Goal: Task Accomplishment & Management: Complete application form

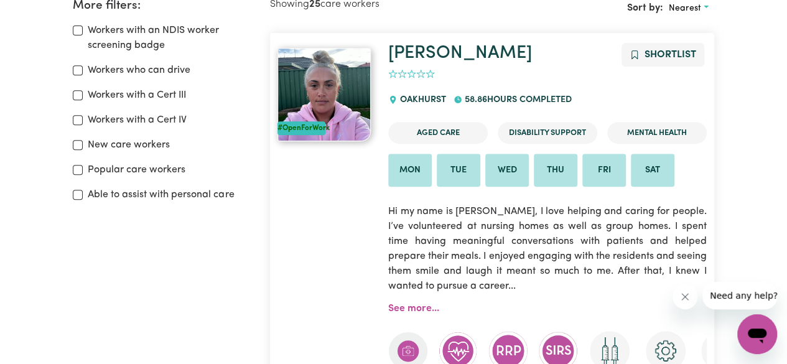
scroll to position [146, 0]
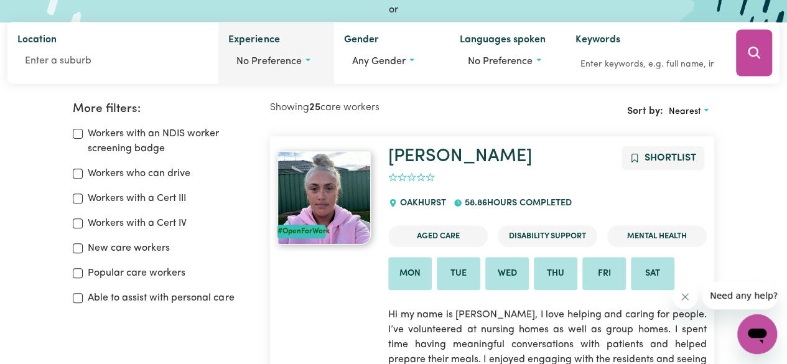
click at [288, 62] on span "No preference" at bounding box center [269, 62] width 65 height 10
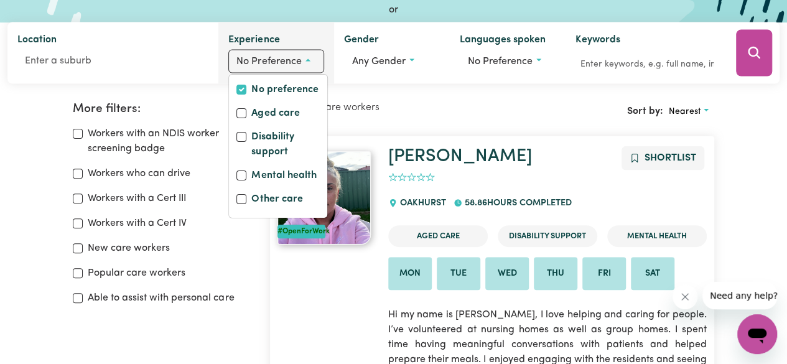
click at [301, 38] on div "Experience No preference No preference Aged care Disability support Mental heal…" at bounding box center [276, 53] width 116 height 62
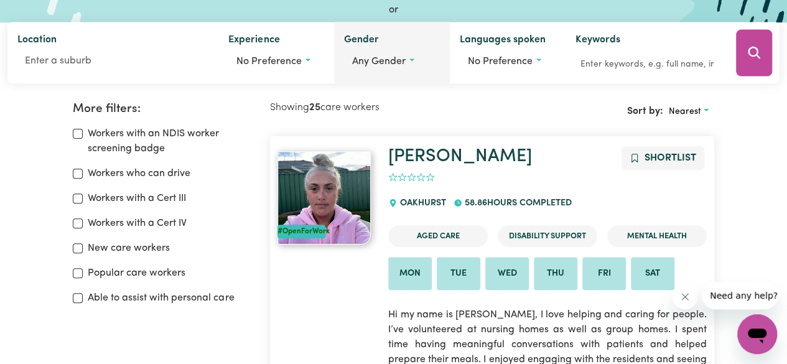
click at [407, 55] on button "Any gender" at bounding box center [392, 62] width 96 height 24
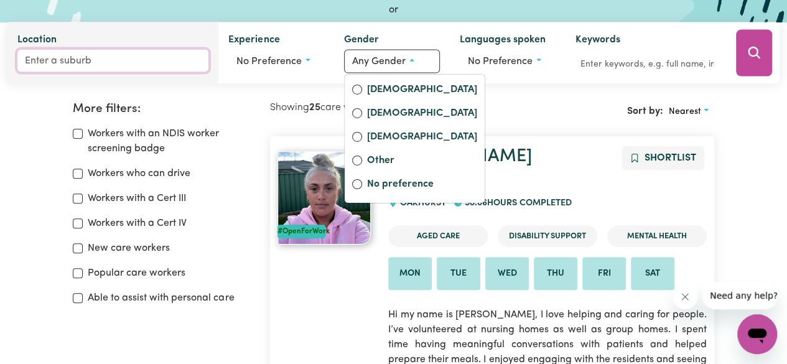
click at [48, 60] on input "Location" at bounding box center [112, 61] width 191 height 22
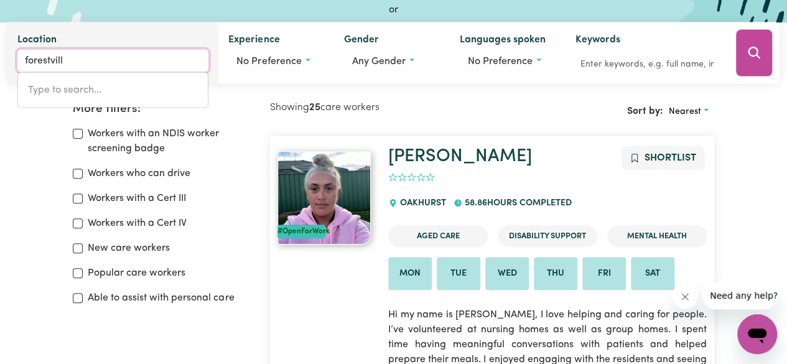
type input "forestville"
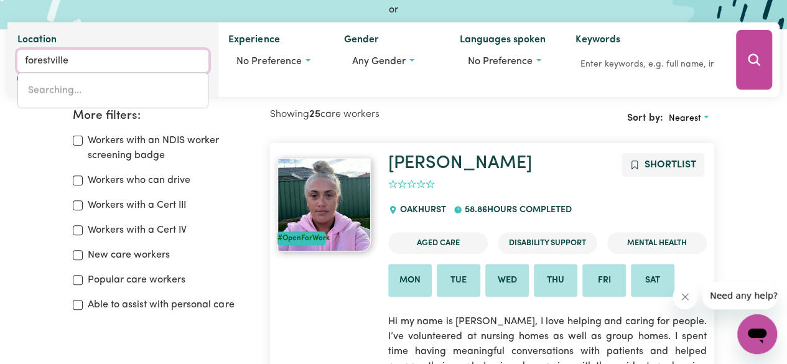
type input "[GEOGRAPHIC_DATA], [GEOGRAPHIC_DATA], 2087"
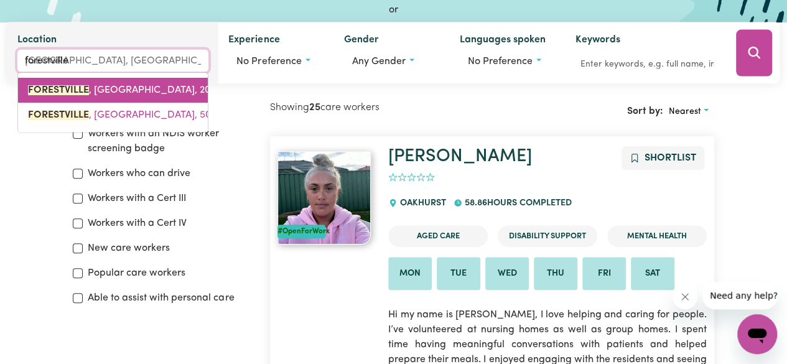
click at [131, 97] on link "[GEOGRAPHIC_DATA] , [GEOGRAPHIC_DATA], 2087" at bounding box center [113, 90] width 190 height 25
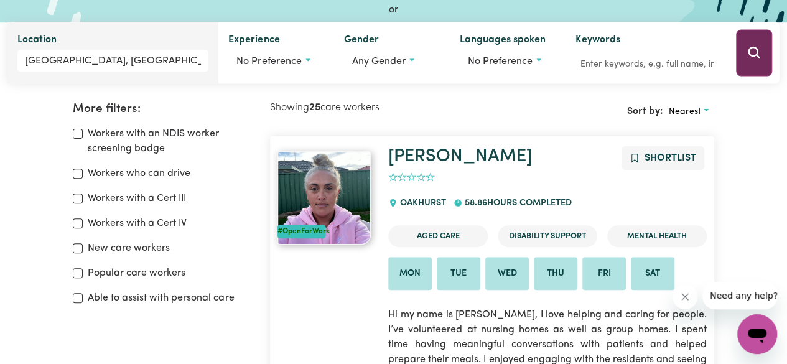
click at [757, 57] on icon "Search" at bounding box center [754, 53] width 12 height 12
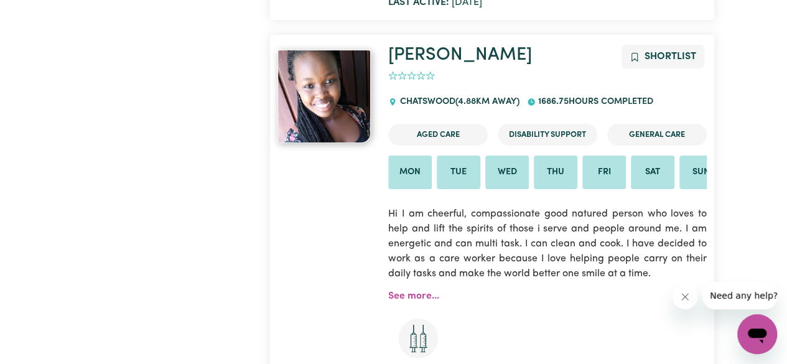
scroll to position [4751, 0]
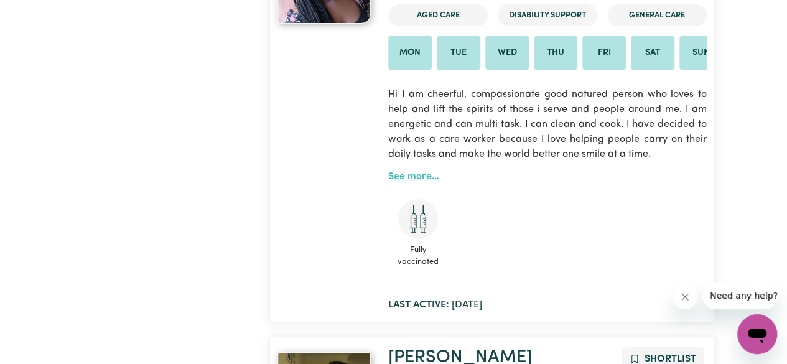
click at [408, 172] on link "See more..." at bounding box center [413, 177] width 51 height 10
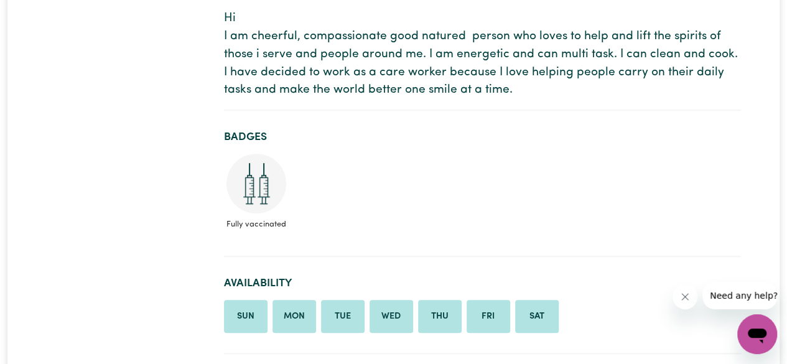
scroll to position [311, 0]
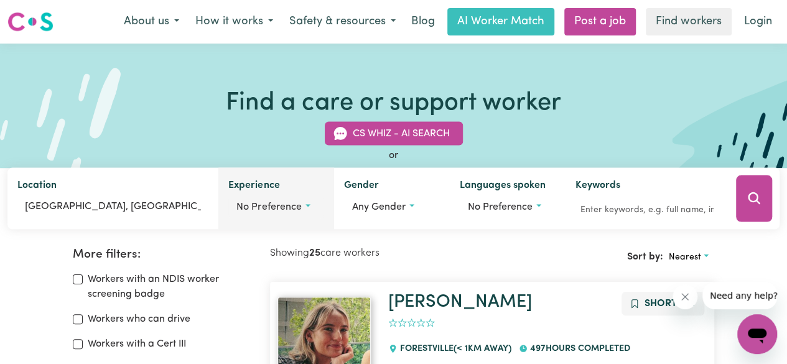
click at [301, 197] on button "No preference" at bounding box center [276, 207] width 96 height 24
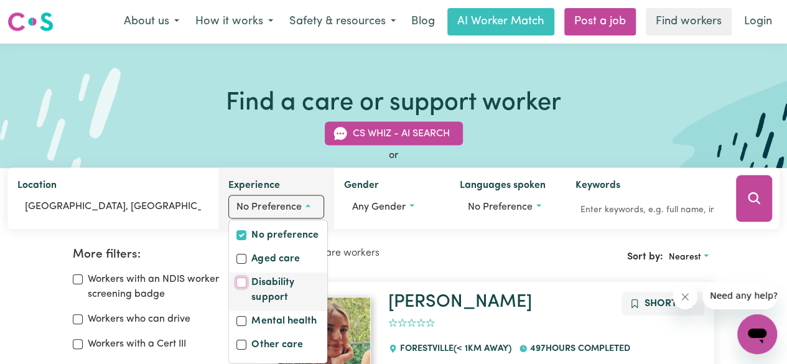
click at [238, 283] on input "Disability support" at bounding box center [242, 283] width 10 height 10
checkbox input "true"
checkbox input "false"
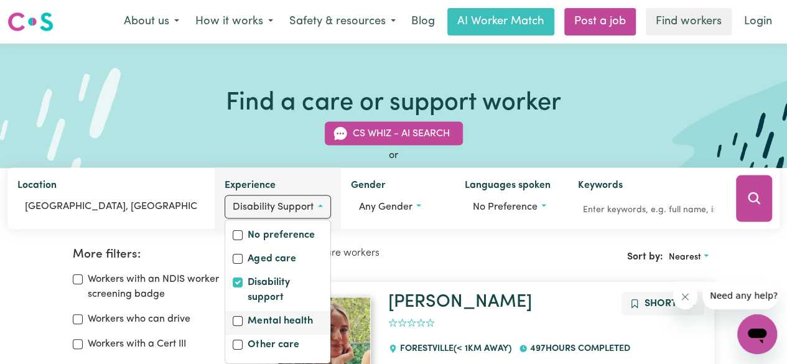
click at [243, 327] on div "Mental health" at bounding box center [278, 322] width 90 height 17
click at [232, 326] on div "Mental health" at bounding box center [277, 323] width 105 height 24
click at [233, 345] on input "Other care" at bounding box center [238, 345] width 10 height 10
checkbox input "true"
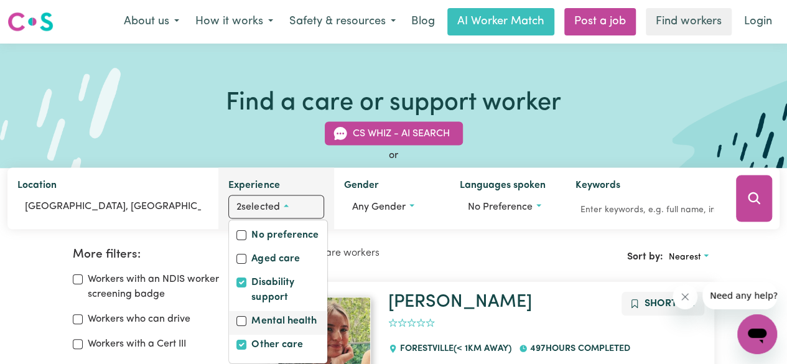
click at [241, 327] on div "Mental health" at bounding box center [278, 322] width 83 height 17
click at [241, 318] on input "Mental health" at bounding box center [242, 321] width 10 height 10
checkbox input "true"
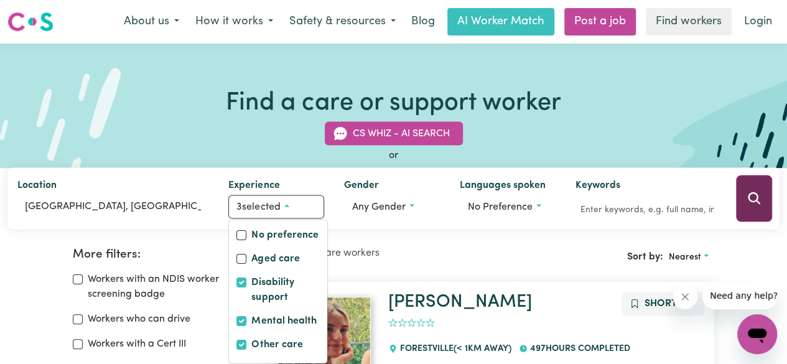
click at [763, 193] on button "Search" at bounding box center [754, 199] width 36 height 47
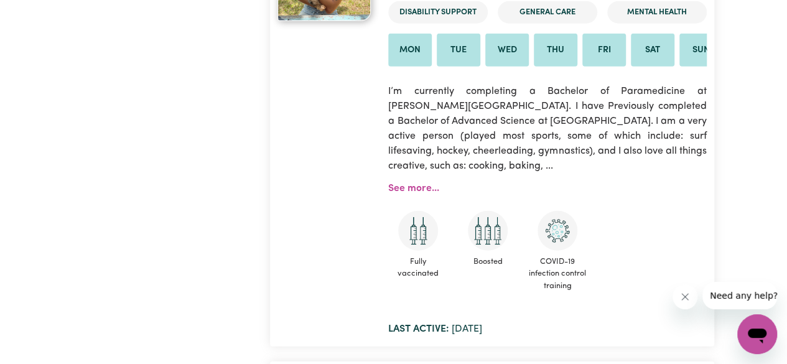
scroll to position [6307, 0]
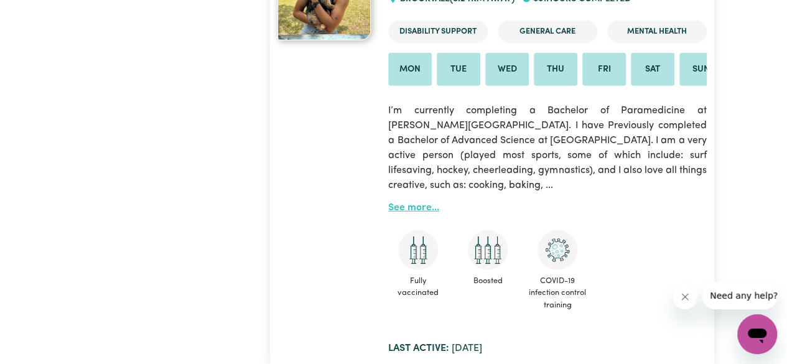
click at [430, 203] on link "See more..." at bounding box center [413, 208] width 51 height 10
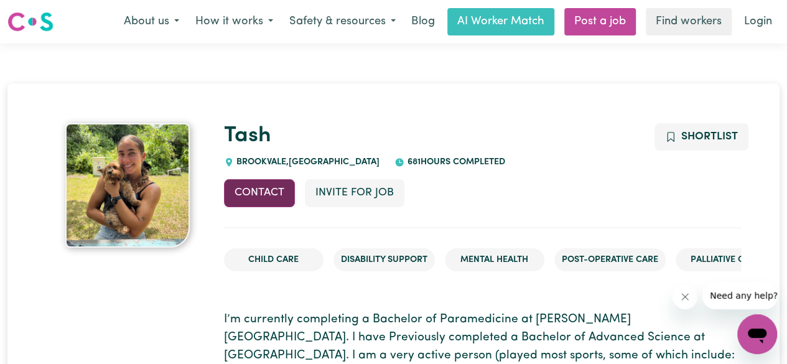
click at [265, 189] on button "Contact" at bounding box center [259, 192] width 71 height 27
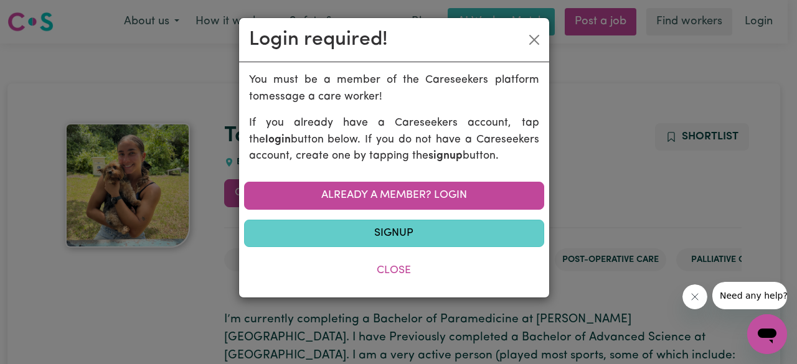
click at [327, 231] on link "Signup" at bounding box center [394, 233] width 300 height 27
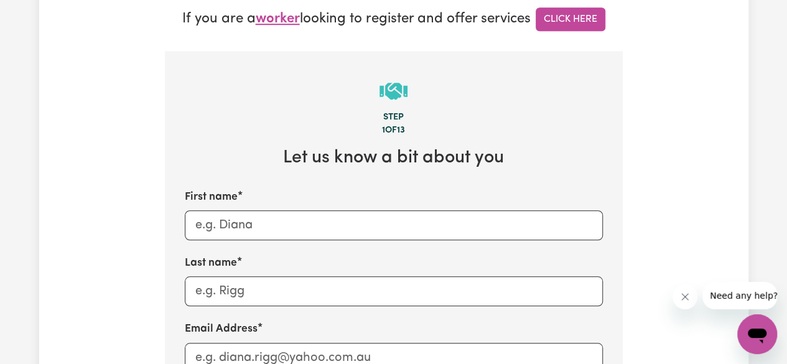
scroll to position [373, 0]
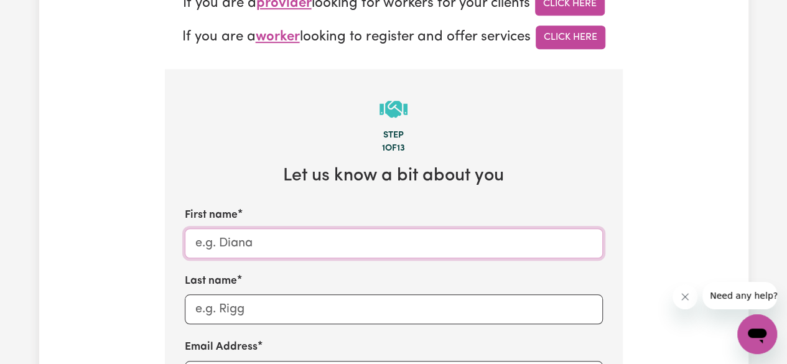
click at [317, 235] on input "First name" at bounding box center [394, 243] width 418 height 30
type input "[PERSON_NAME]"
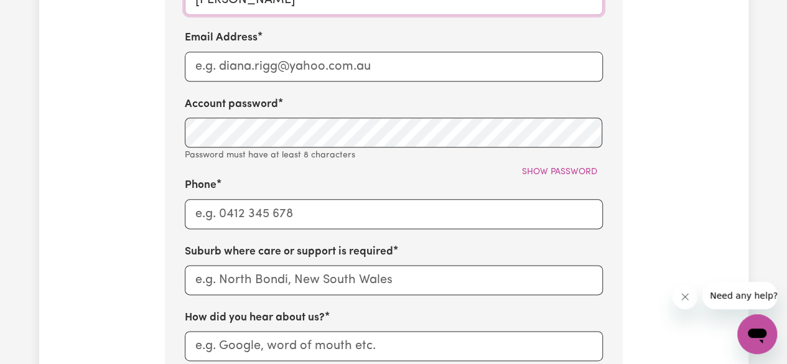
scroll to position [685, 0]
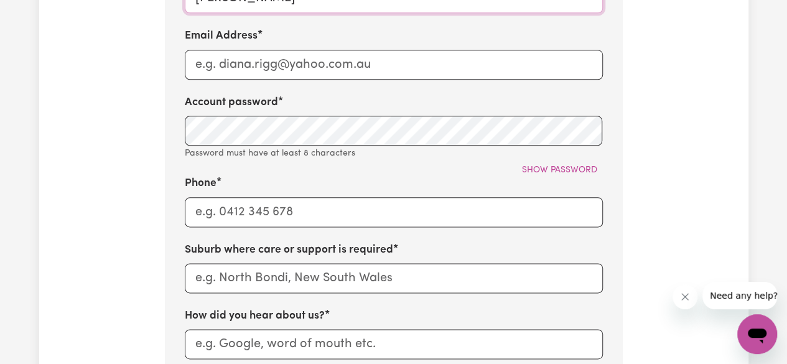
type input "[PERSON_NAME]"
click at [248, 72] on input "Email Address" at bounding box center [394, 65] width 418 height 30
type input "[PERSON_NAME][EMAIL_ADDRESS][DOMAIN_NAME]"
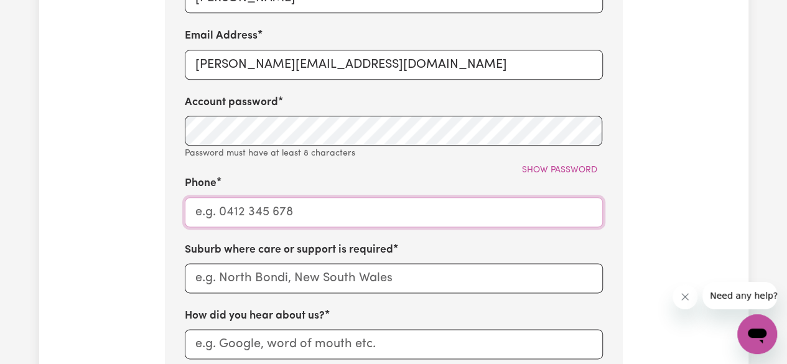
type input "0405526776"
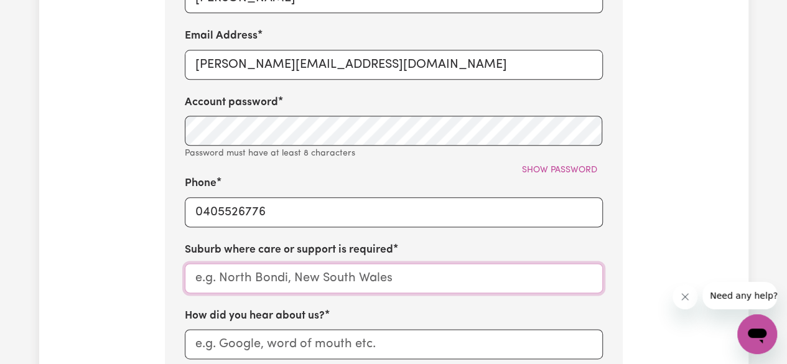
type input "FORESTVILLE"
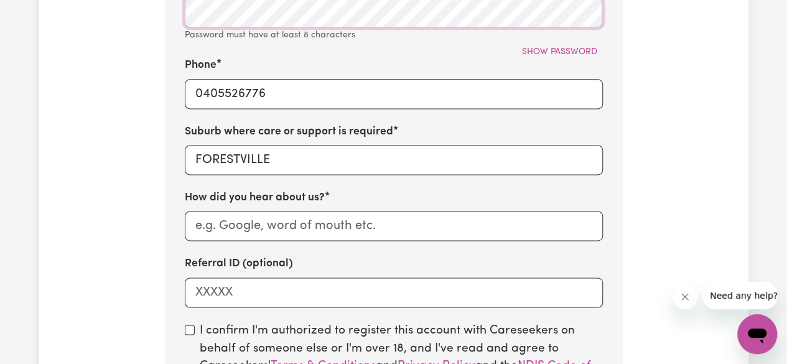
scroll to position [934, 0]
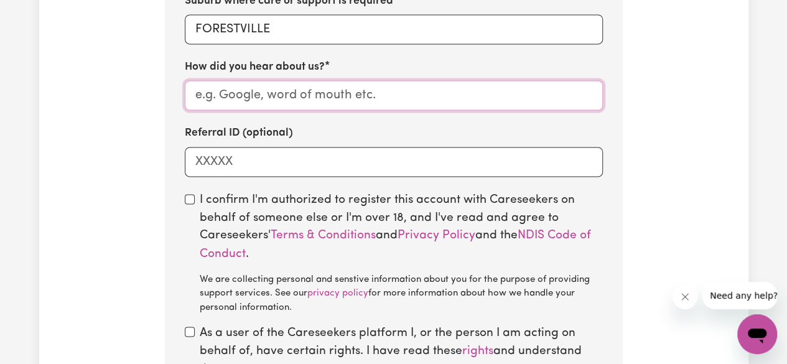
click at [288, 103] on input "How did you hear about us?" at bounding box center [394, 95] width 418 height 30
type input "Google"
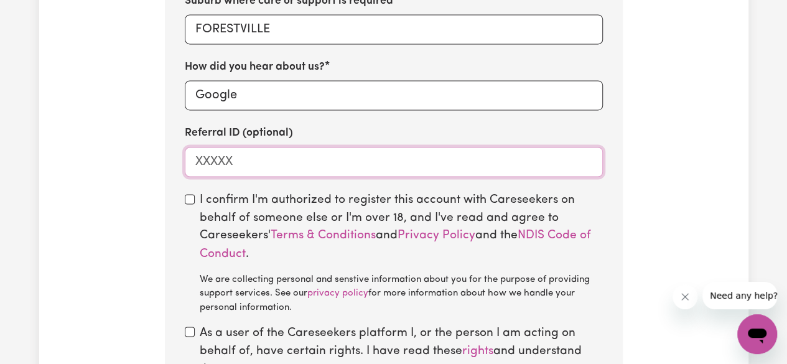
click at [268, 171] on input "Referral ID (optional)" at bounding box center [394, 162] width 418 height 30
click at [190, 202] on input "checkbox" at bounding box center [190, 199] width 10 height 10
checkbox input "true"
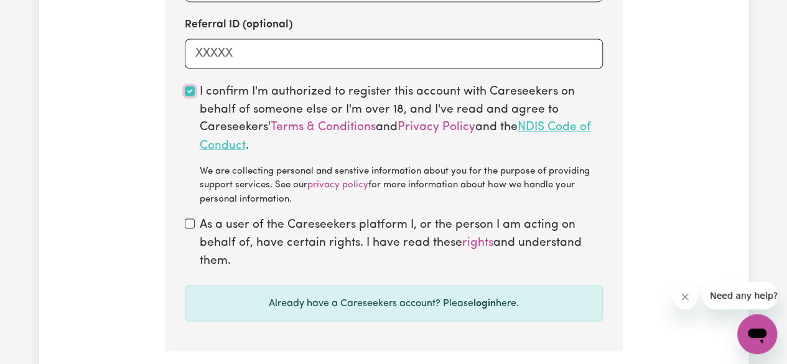
scroll to position [1058, 0]
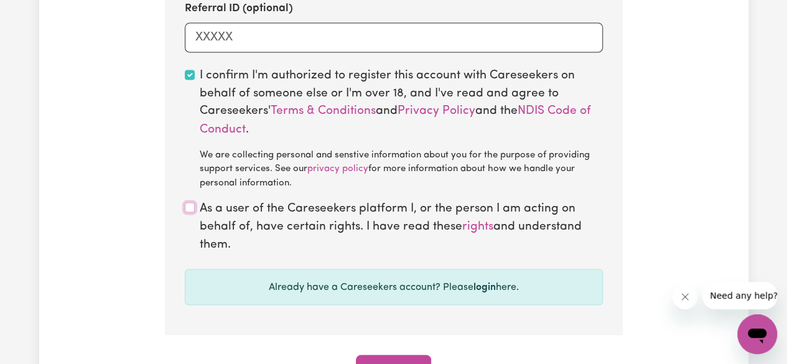
click at [192, 212] on input "checkbox" at bounding box center [190, 207] width 10 height 10
checkbox input "true"
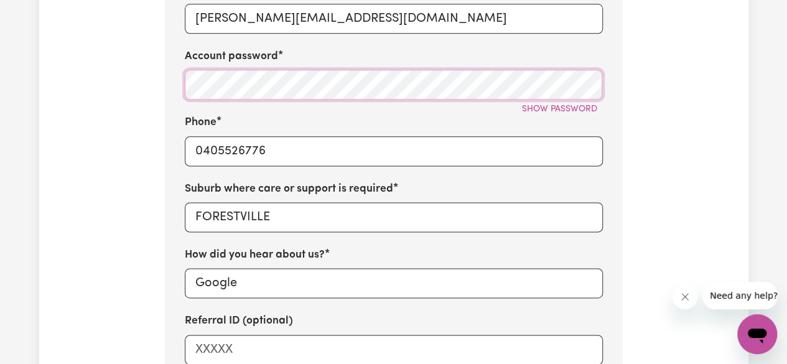
scroll to position [809, 0]
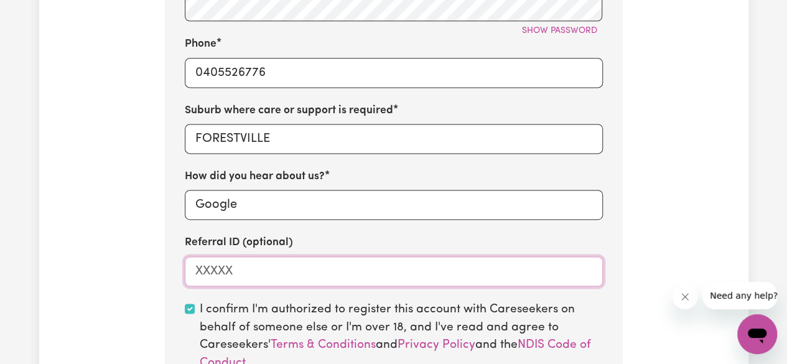
click at [258, 269] on input "Referral ID (optional)" at bounding box center [394, 271] width 418 height 30
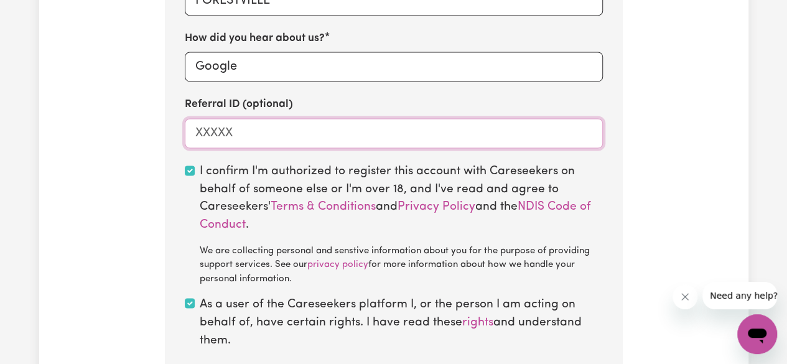
scroll to position [1120, 0]
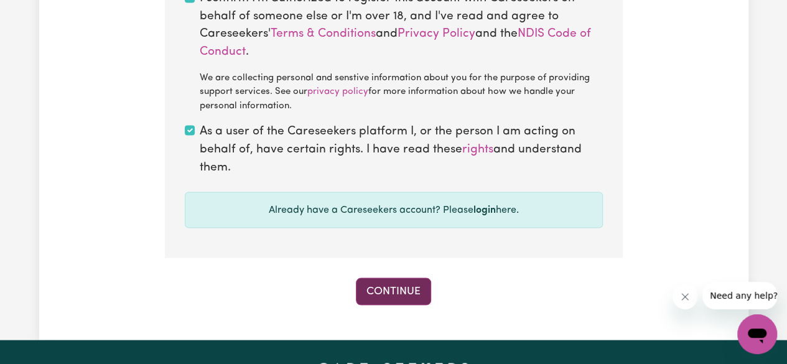
click at [416, 289] on button "Continue" at bounding box center [393, 291] width 75 height 27
click at [407, 289] on button "Continue" at bounding box center [393, 291] width 75 height 27
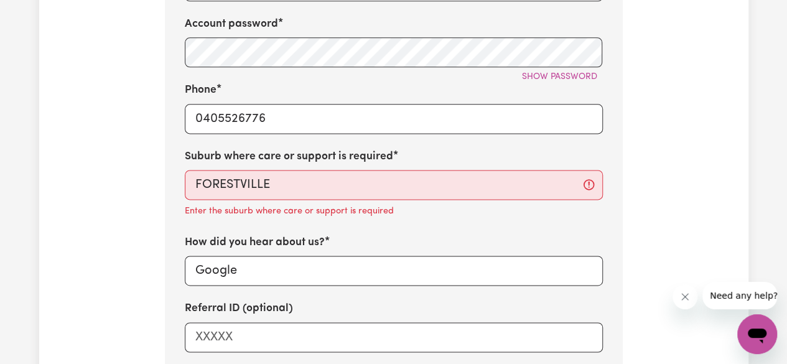
scroll to position [767, 0]
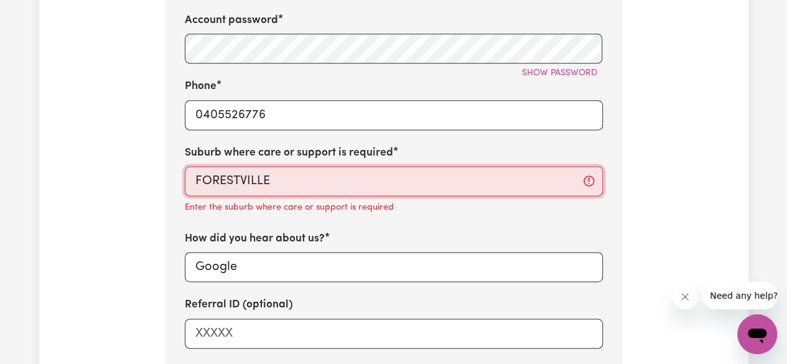
type input "[GEOGRAPHIC_DATA], [GEOGRAPHIC_DATA], 2087"
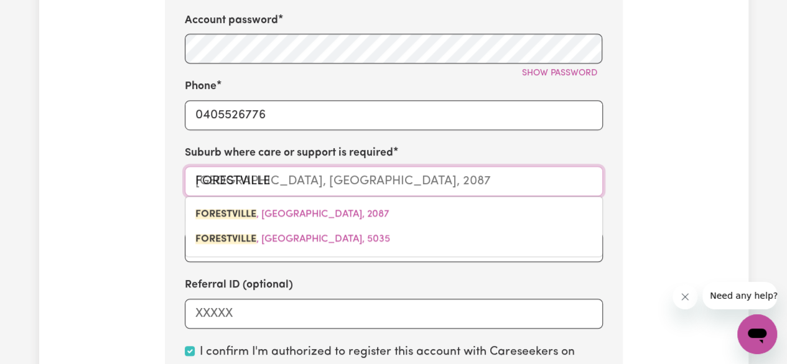
click at [340, 191] on input "FORESTVILLE" at bounding box center [394, 181] width 418 height 30
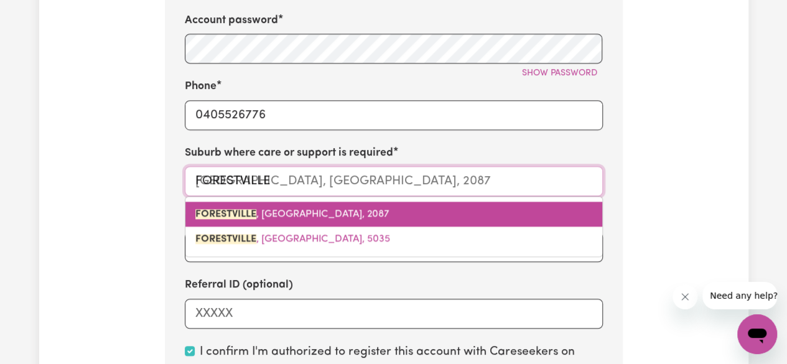
click at [317, 218] on span "[GEOGRAPHIC_DATA] , [GEOGRAPHIC_DATA], 2087" at bounding box center [292, 214] width 194 height 10
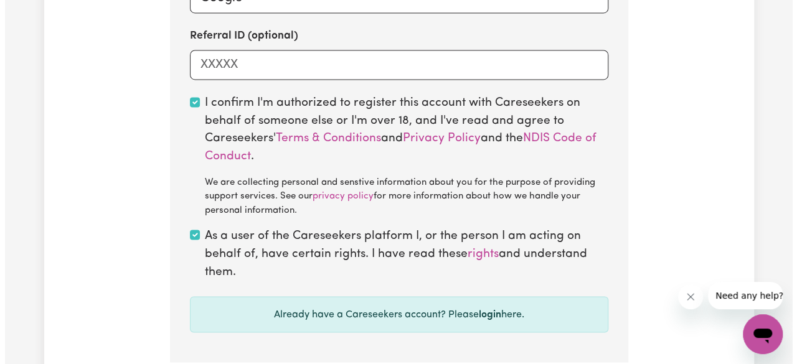
scroll to position [1202, 0]
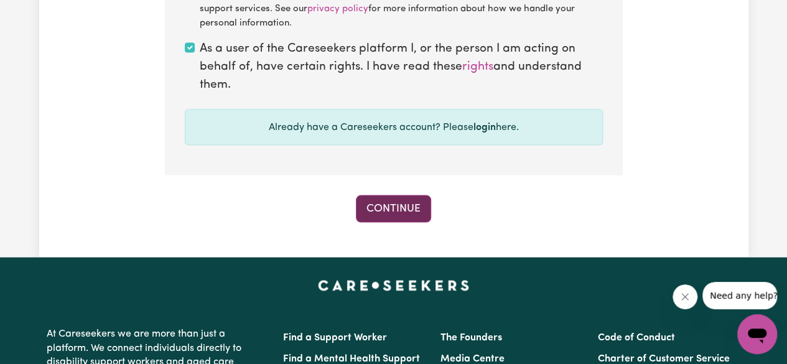
click at [396, 220] on button "Continue" at bounding box center [393, 208] width 75 height 27
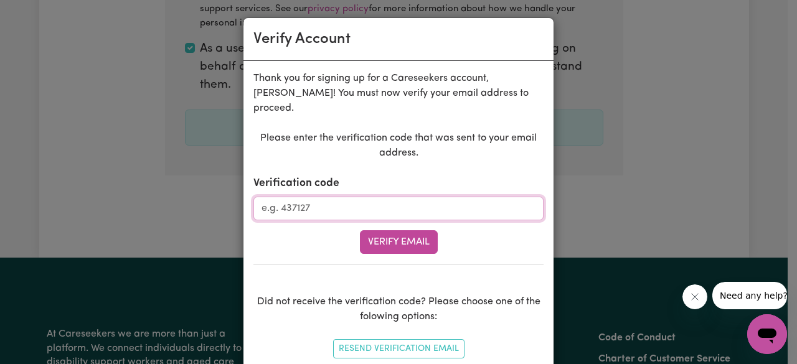
click at [322, 197] on input "Verification code" at bounding box center [398, 209] width 290 height 24
type input "121990"
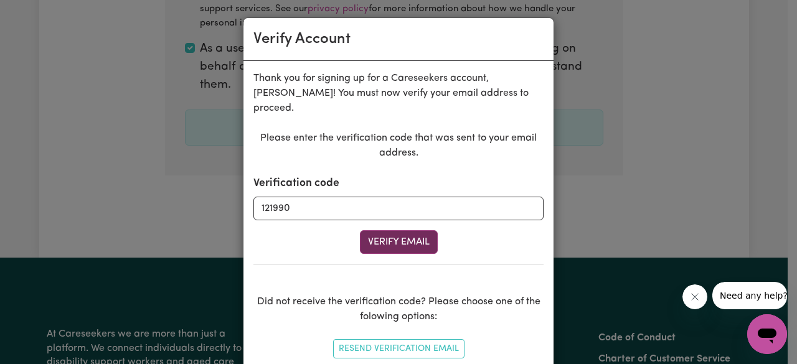
click at [378, 230] on button "Verify Email" at bounding box center [399, 242] width 78 height 24
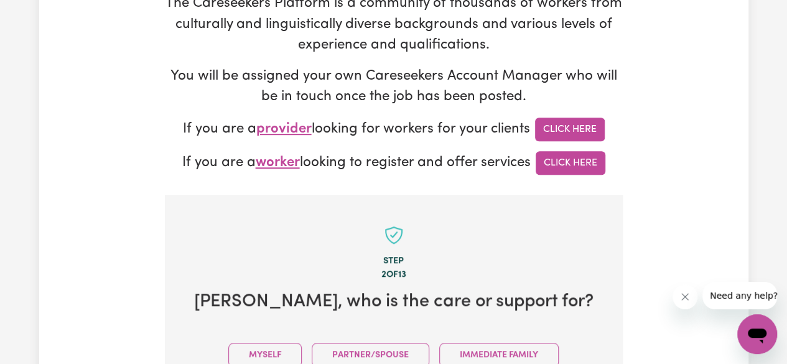
scroll to position [380, 0]
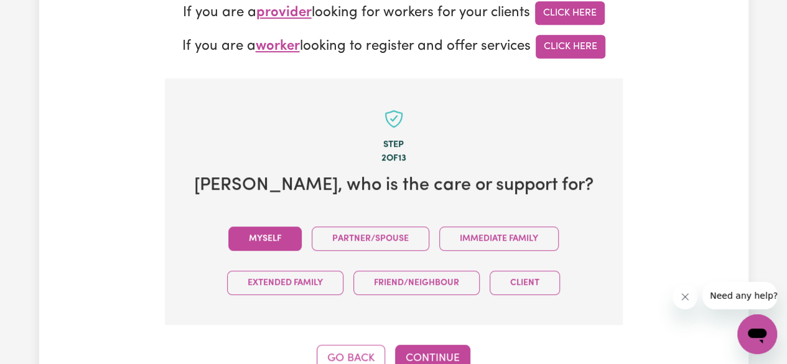
click at [264, 227] on button "Myself" at bounding box center [264, 239] width 73 height 24
click at [451, 345] on button "Continue" at bounding box center [432, 358] width 75 height 27
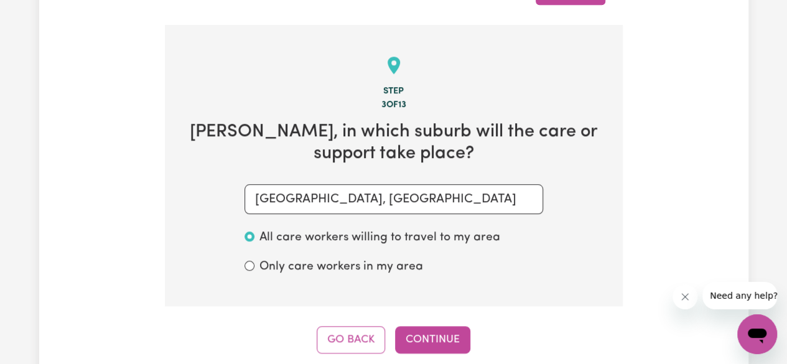
scroll to position [442, 0]
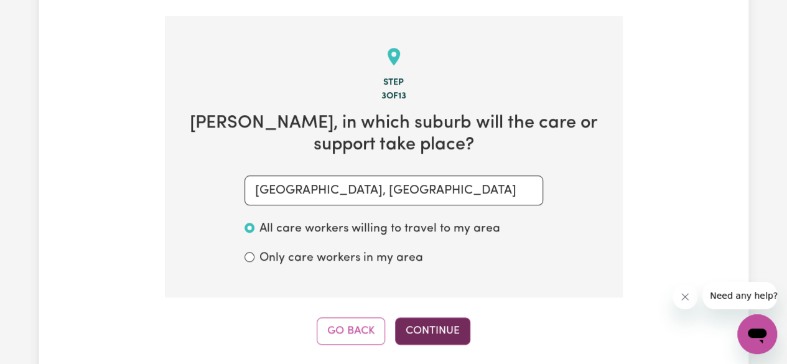
click at [439, 320] on button "Continue" at bounding box center [432, 330] width 75 height 27
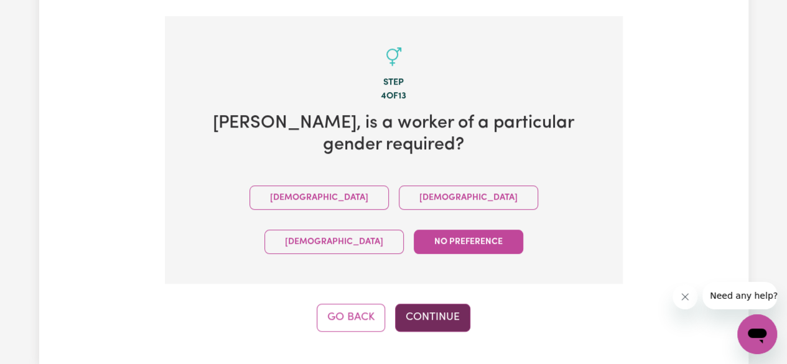
click at [445, 304] on button "Continue" at bounding box center [432, 317] width 75 height 27
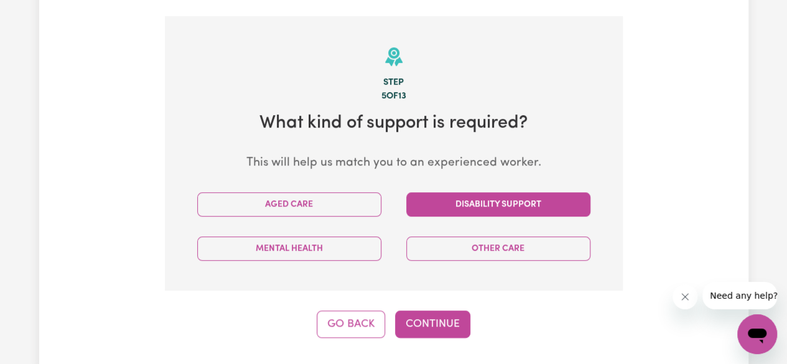
click at [476, 192] on button "Disability Support" at bounding box center [498, 204] width 184 height 24
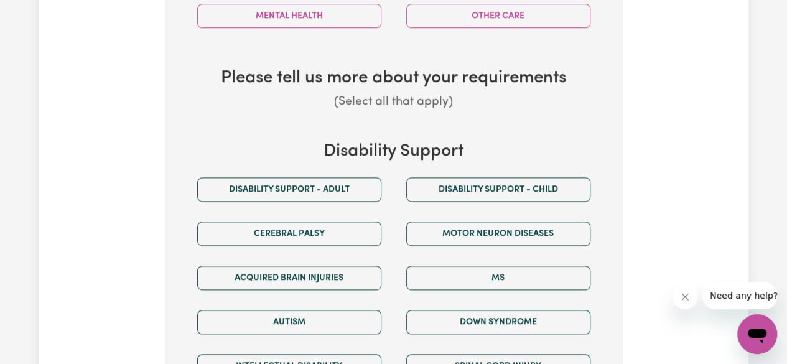
scroll to position [691, 0]
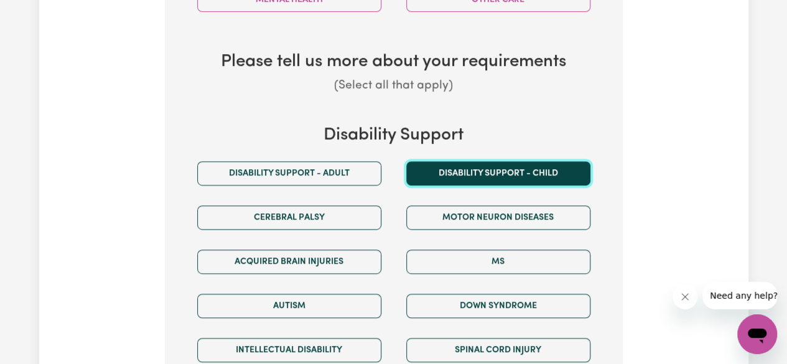
click at [447, 161] on button "Disability support - Child" at bounding box center [498, 173] width 184 height 24
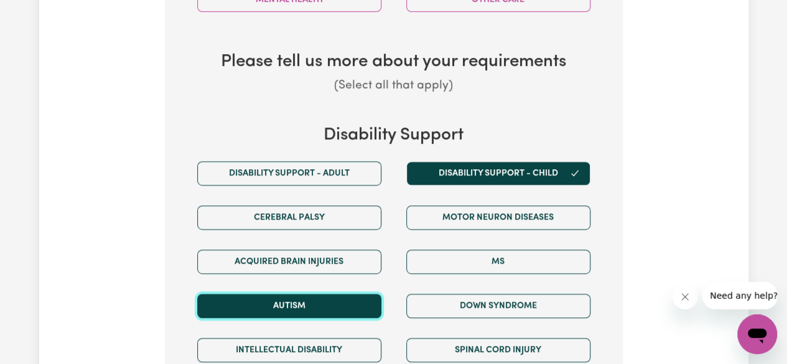
click at [316, 294] on button "Autism" at bounding box center [289, 306] width 184 height 24
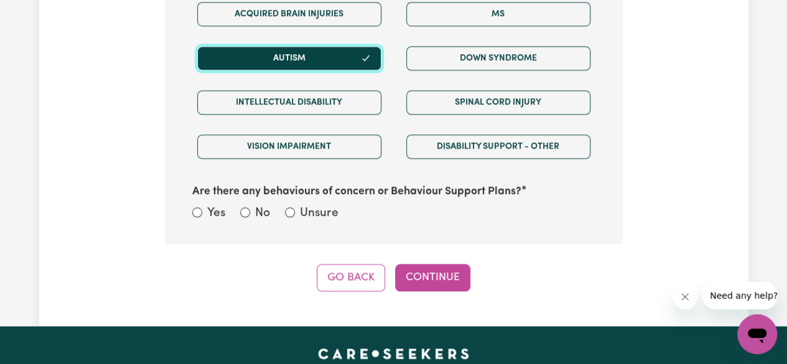
scroll to position [940, 0]
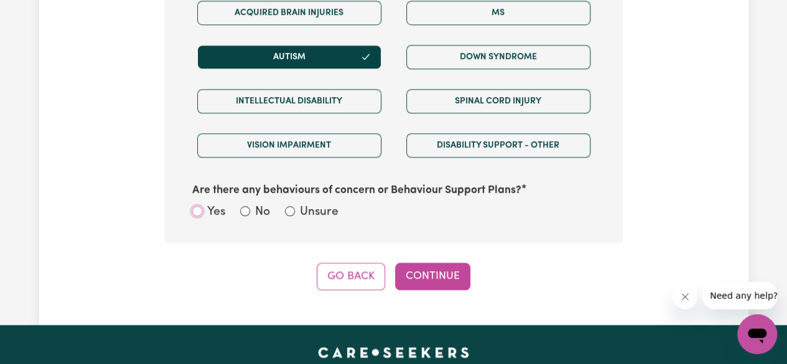
click at [197, 206] on input "Yes" at bounding box center [197, 211] width 10 height 10
radio input "true"
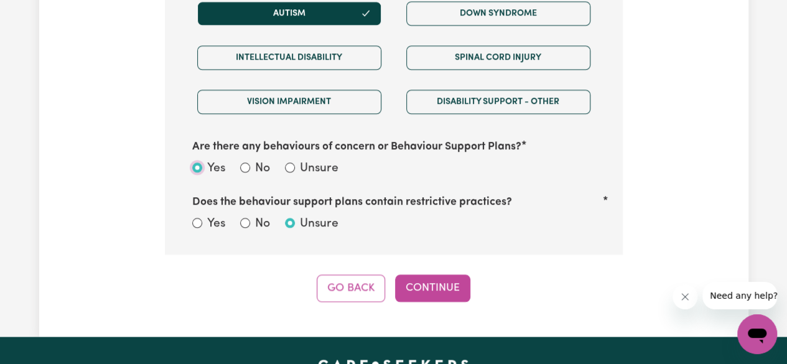
scroll to position [1002, 0]
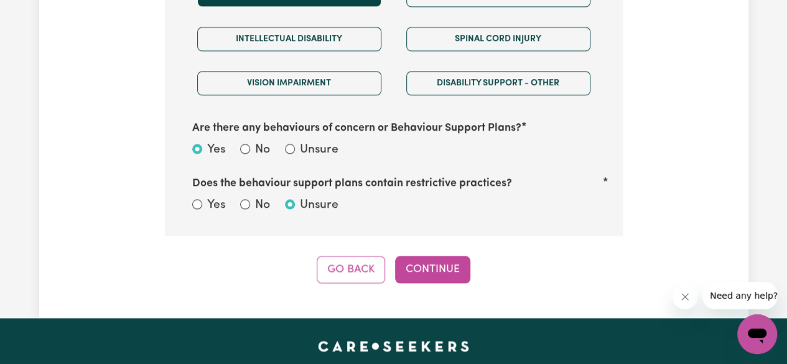
click at [195, 197] on div "Yes" at bounding box center [208, 206] width 33 height 18
click at [195, 199] on input "Yes" at bounding box center [197, 204] width 10 height 10
radio input "true"
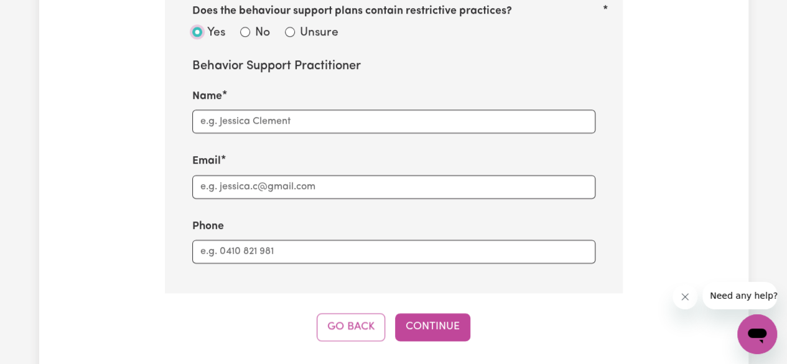
scroll to position [1127, 0]
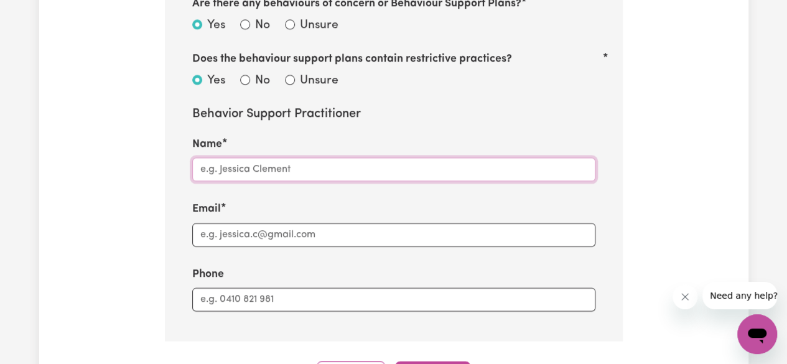
click at [280, 157] on input "Name" at bounding box center [393, 169] width 403 height 24
click at [284, 157] on input "Name" at bounding box center [393, 169] width 403 height 24
type input "[PERSON_NAME]"
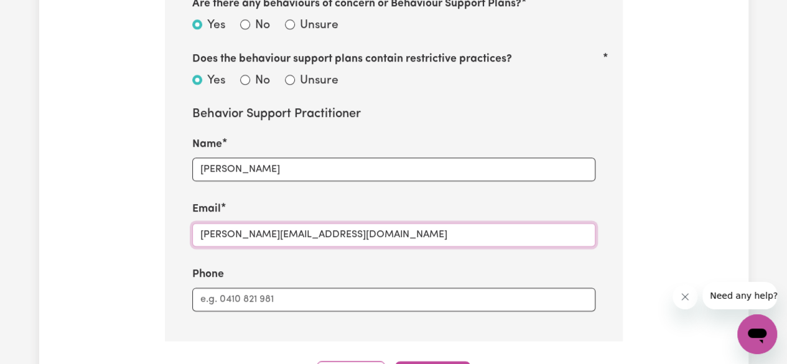
type input "[PERSON_NAME][EMAIL_ADDRESS][DOMAIN_NAME]"
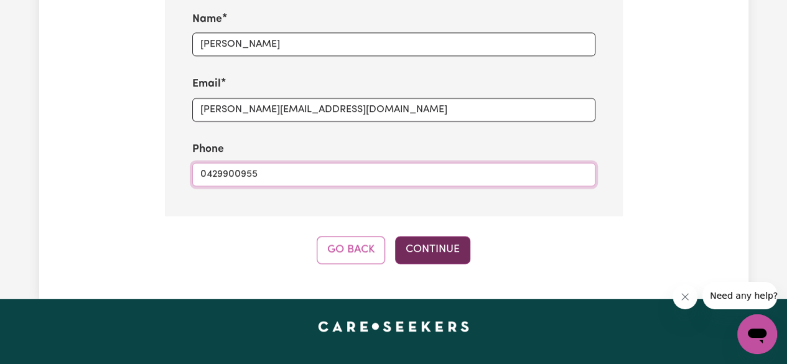
type input "0429900955"
click at [462, 237] on button "Continue" at bounding box center [432, 250] width 75 height 27
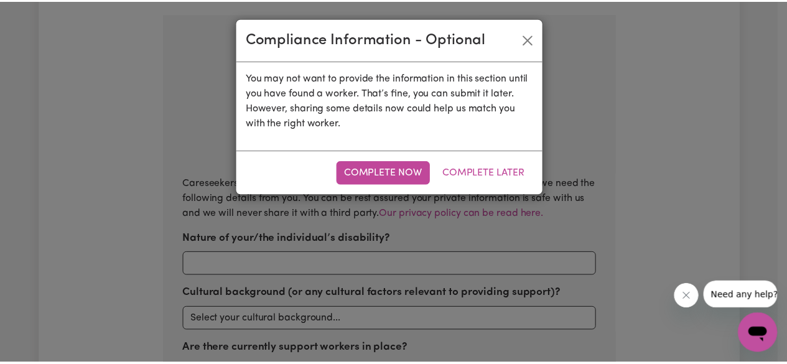
scroll to position [442, 0]
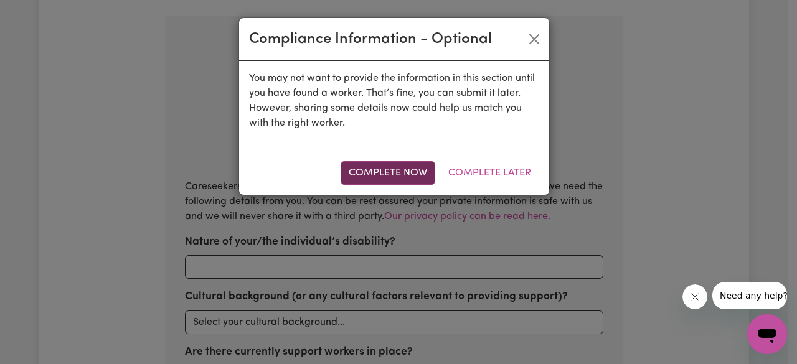
click at [413, 171] on button "Complete Now" at bounding box center [387, 173] width 95 height 24
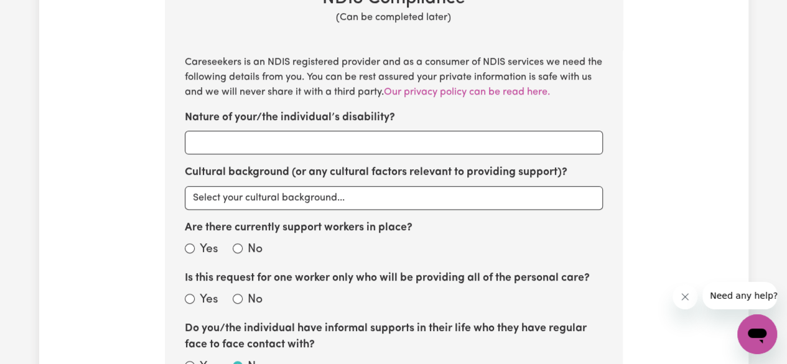
scroll to position [566, 0]
click at [296, 131] on input "Nature of your/the individual’s disability?" at bounding box center [394, 143] width 418 height 24
type input "[MEDICAL_DATA] Level 3, [MEDICAL_DATA]"
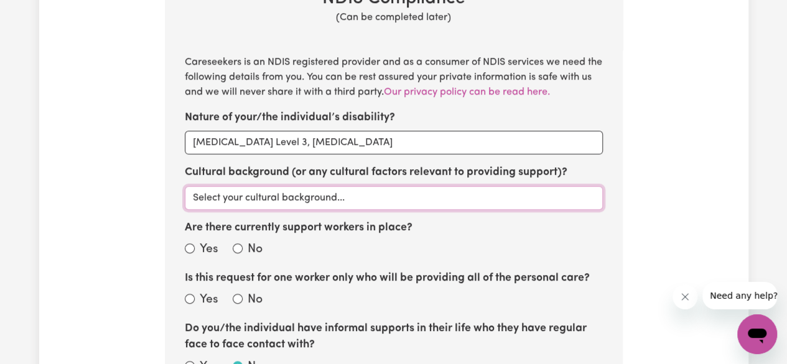
click at [295, 186] on select "Select your cultural background... [DEMOGRAPHIC_DATA] [DEMOGRAPHIC_DATA] Austra…" at bounding box center [394, 198] width 418 height 24
click at [185, 186] on select "Select your cultural background... [DEMOGRAPHIC_DATA] [DEMOGRAPHIC_DATA] Austra…" at bounding box center [394, 198] width 418 height 24
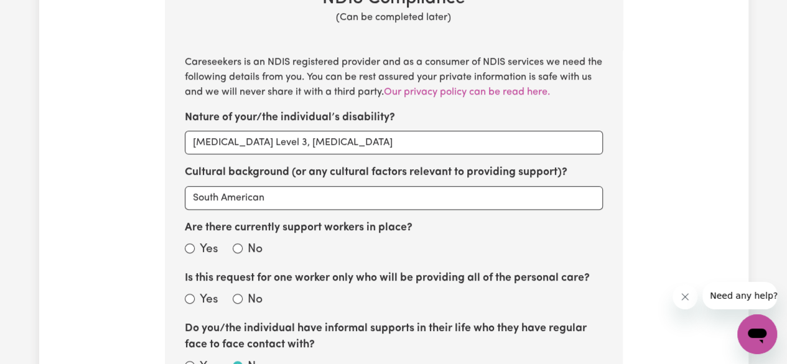
click at [273, 167] on div "Cultural background (or any cultural factors relevant to providing support)? Se…" at bounding box center [394, 186] width 418 height 45
click at [273, 186] on select "Select your cultural background... [DEMOGRAPHIC_DATA] [DEMOGRAPHIC_DATA] Austra…" at bounding box center [394, 198] width 418 height 24
select select "Australian"
click at [185, 186] on select "Select your cultural background... [DEMOGRAPHIC_DATA] [DEMOGRAPHIC_DATA] Austra…" at bounding box center [394, 198] width 418 height 24
click at [190, 241] on div "Yes" at bounding box center [201, 250] width 33 height 18
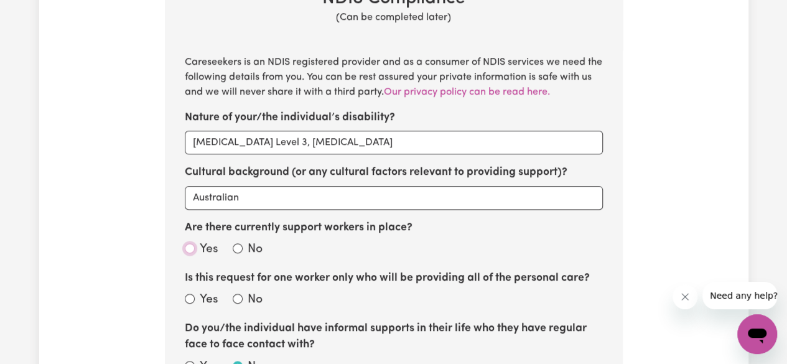
drag, startPoint x: 187, startPoint y: 228, endPoint x: 195, endPoint y: 228, distance: 7.5
click at [188, 243] on input "Yes" at bounding box center [190, 248] width 10 height 10
radio input "true"
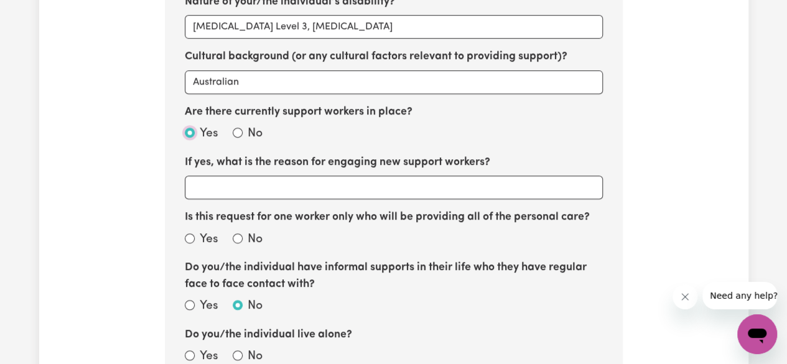
scroll to position [691, 0]
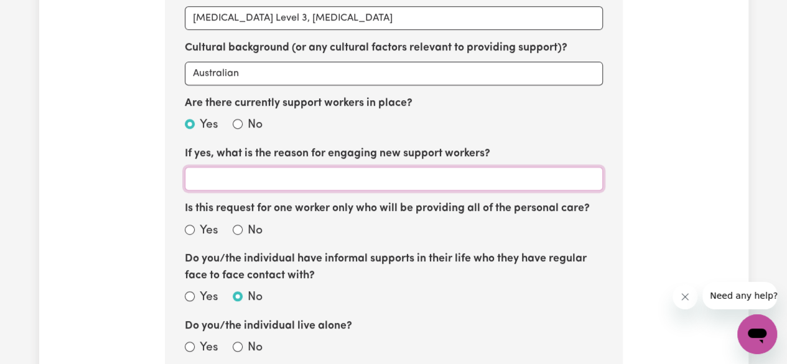
click at [305, 167] on input "If yes, what is the reason for engaging new support workers?" at bounding box center [394, 179] width 418 height 24
type input "Change in availability"
click at [188, 225] on input "Yes" at bounding box center [190, 230] width 10 height 10
radio input "true"
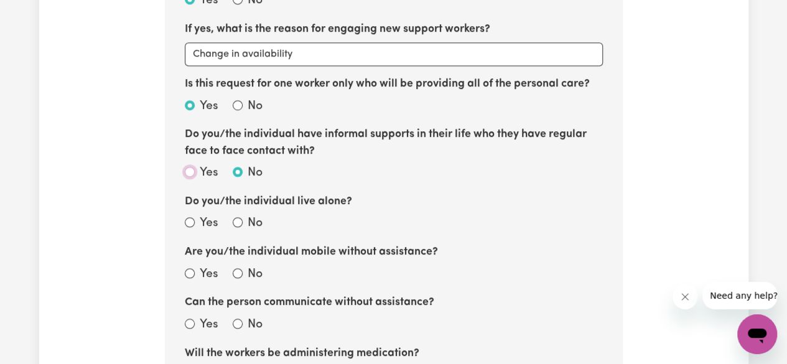
click at [189, 167] on input "Yes" at bounding box center [190, 172] width 10 height 10
radio input "true"
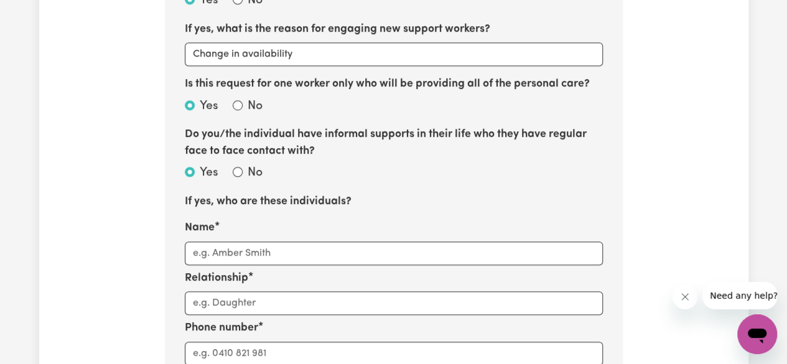
click at [252, 164] on label "No" at bounding box center [255, 173] width 15 height 18
click at [243, 167] on input "No" at bounding box center [238, 172] width 10 height 10
radio input "true"
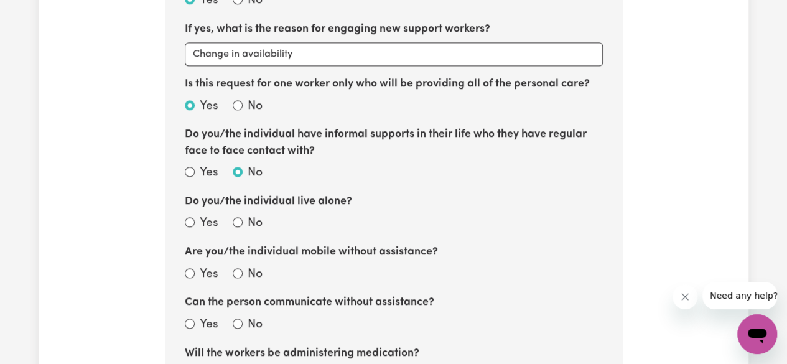
click at [243, 215] on div "No" at bounding box center [248, 224] width 30 height 18
click at [224, 215] on div "Yes" at bounding box center [209, 224] width 48 height 19
click at [230, 215] on div "Yes" at bounding box center [209, 224] width 48 height 19
click at [243, 215] on div "No" at bounding box center [248, 224] width 30 height 18
click at [240, 217] on input "No" at bounding box center [238, 222] width 10 height 10
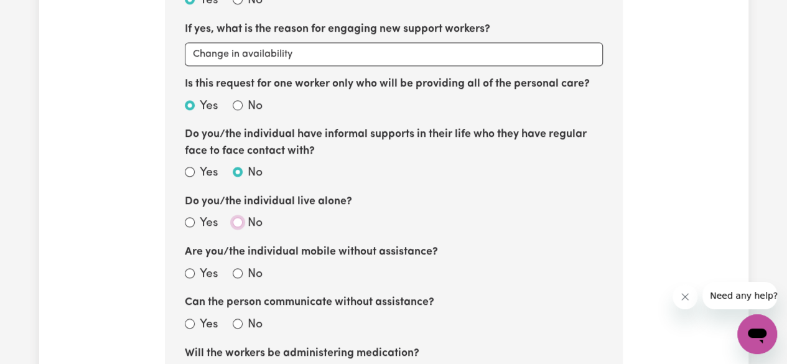
radio input "true"
click at [187, 268] on input "Yes" at bounding box center [190, 273] width 10 height 10
radio input "true"
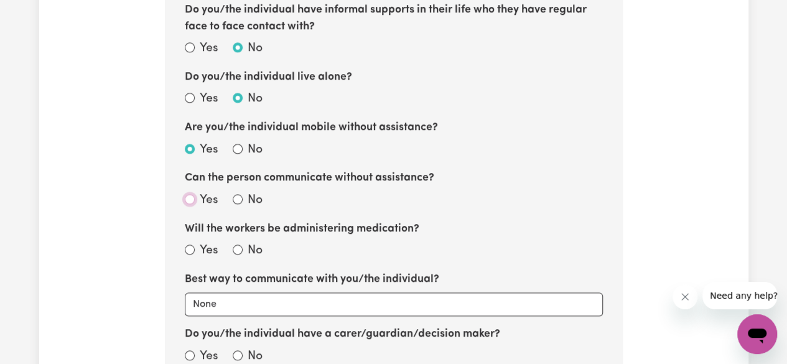
click at [189, 194] on input "Yes" at bounding box center [190, 199] width 10 height 10
radio input "true"
click at [187, 242] on div "Yes" at bounding box center [201, 251] width 33 height 18
click at [190, 245] on input "Yes" at bounding box center [190, 250] width 10 height 10
radio input "true"
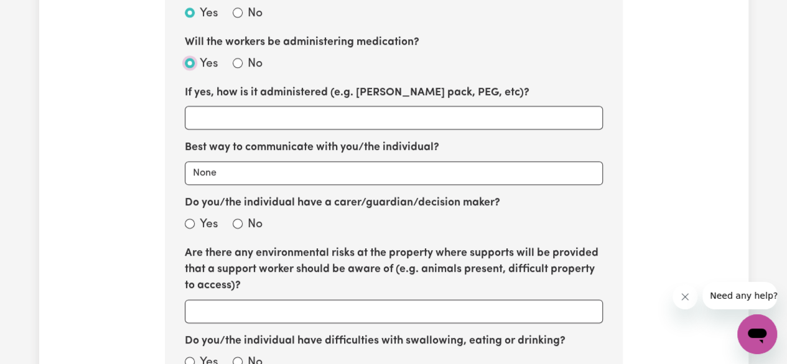
scroll to position [1127, 0]
click at [267, 106] on input "If yes, how is it administered (e.g. [PERSON_NAME] pack, PEG, etc)?" at bounding box center [394, 118] width 418 height 24
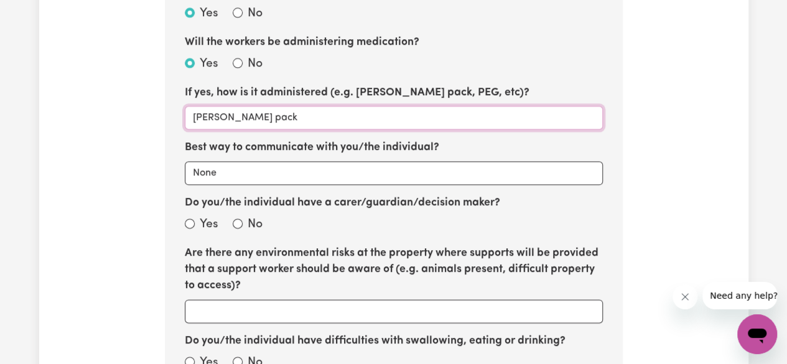
type input "[PERSON_NAME] pack"
click at [246, 161] on select "None Email Call Text Through representative" at bounding box center [394, 173] width 418 height 24
select select "email"
click at [185, 161] on select "None Email Call Text Through representative" at bounding box center [394, 173] width 418 height 24
click at [185, 218] on input "Yes" at bounding box center [190, 223] width 10 height 10
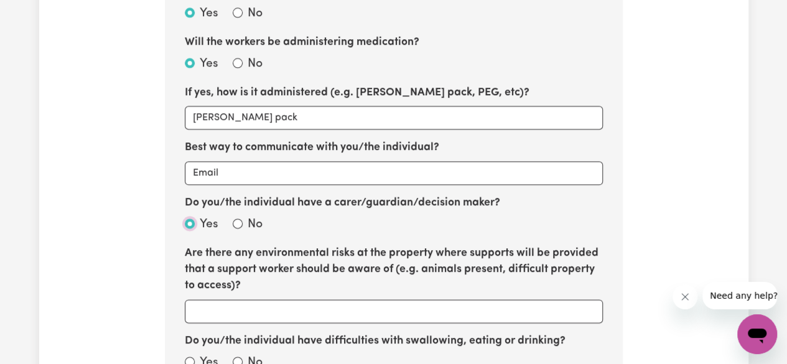
radio input "true"
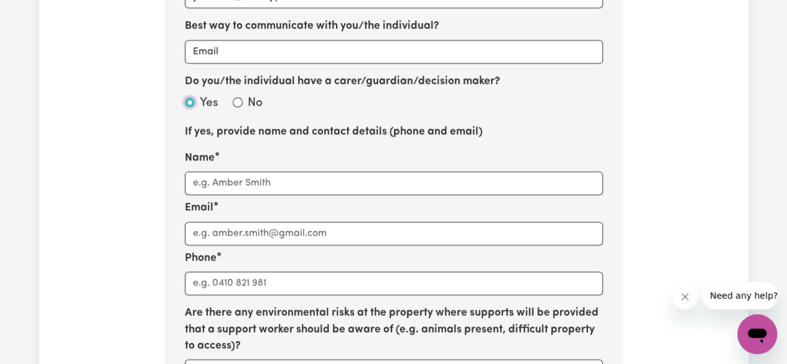
scroll to position [1251, 0]
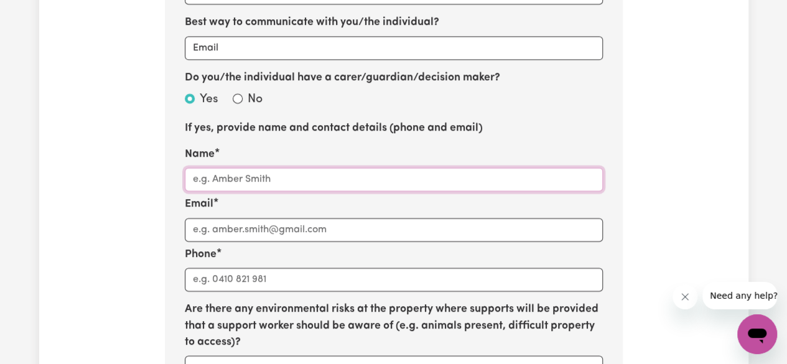
click at [258, 168] on input "Name" at bounding box center [394, 180] width 418 height 24
type input "[PERSON_NAME]"
type input "[PERSON_NAME][EMAIL_ADDRESS][DOMAIN_NAME]"
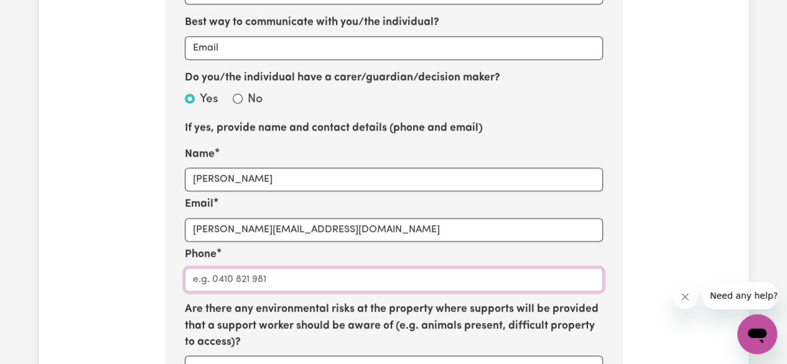
type input "0405526776"
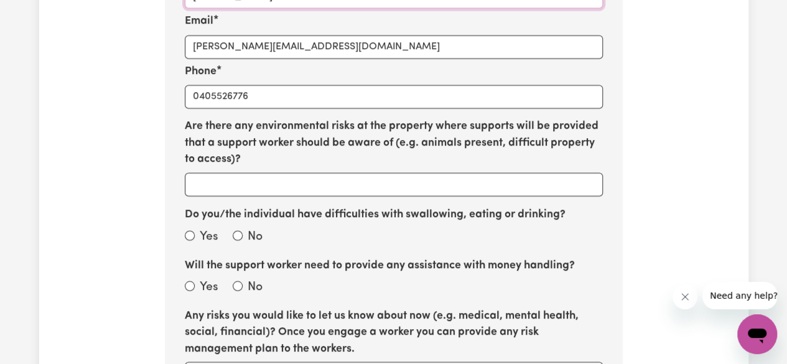
scroll to position [1438, 0]
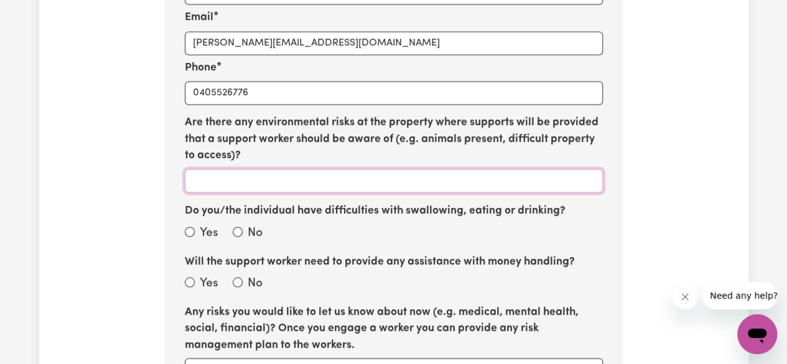
click at [215, 169] on input "Are there any environmental risks at the property where supports will be provid…" at bounding box center [394, 181] width 418 height 24
type input "No"
click at [195, 227] on input "Do you/the individual have difficulties with swallowing, eating or drinking?" at bounding box center [190, 232] width 10 height 10
radio input "true"
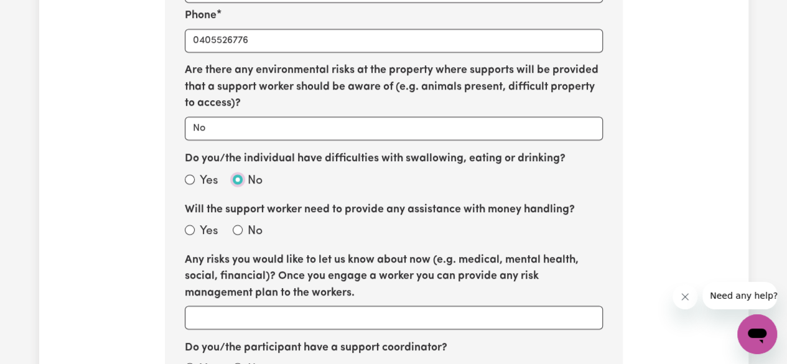
scroll to position [1562, 0]
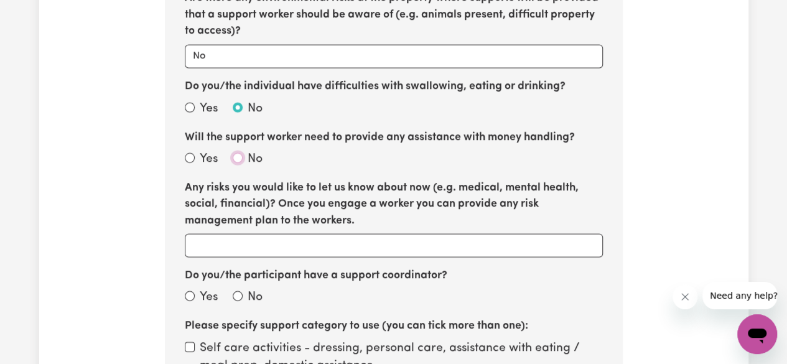
click at [236, 153] on input "No" at bounding box center [238, 158] width 10 height 10
radio input "true"
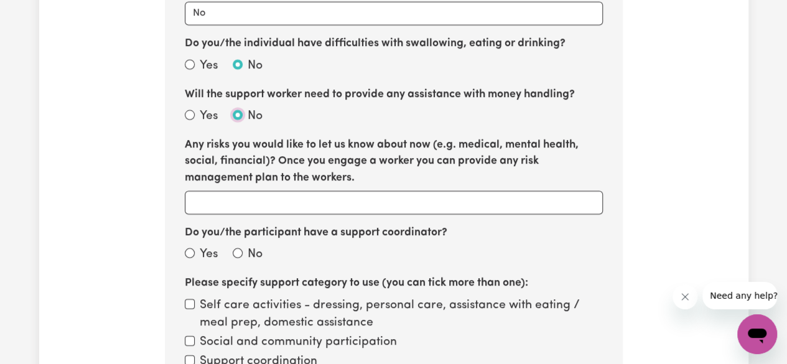
scroll to position [1624, 0]
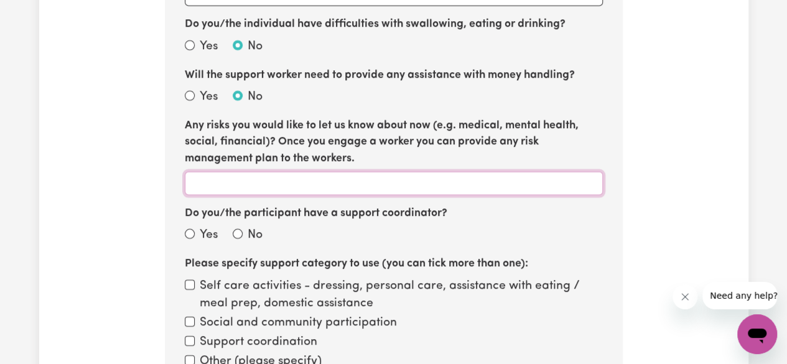
click at [207, 172] on input "Any risks you would like to let us know about now (e.g. medical, mental health,…" at bounding box center [394, 184] width 418 height 24
click at [188, 229] on input "Yes" at bounding box center [190, 234] width 10 height 10
radio input "true"
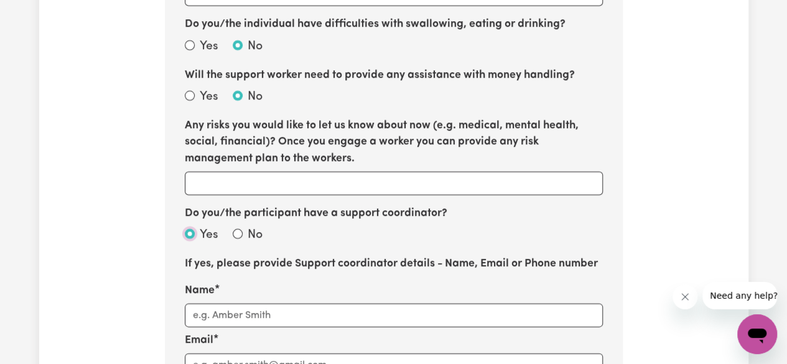
scroll to position [1811, 0]
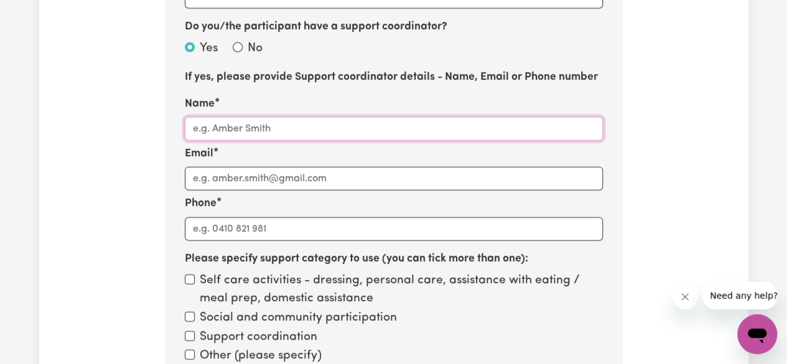
click at [269, 117] on input "Name" at bounding box center [394, 129] width 418 height 24
type input "[PERSON_NAME]"
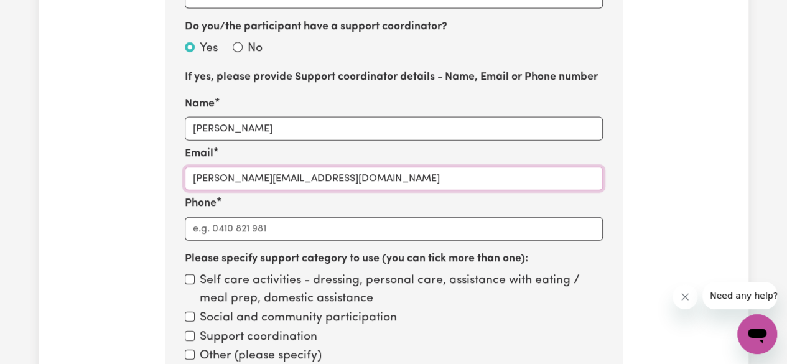
type input "[PERSON_NAME][EMAIL_ADDRESS][DOMAIN_NAME]"
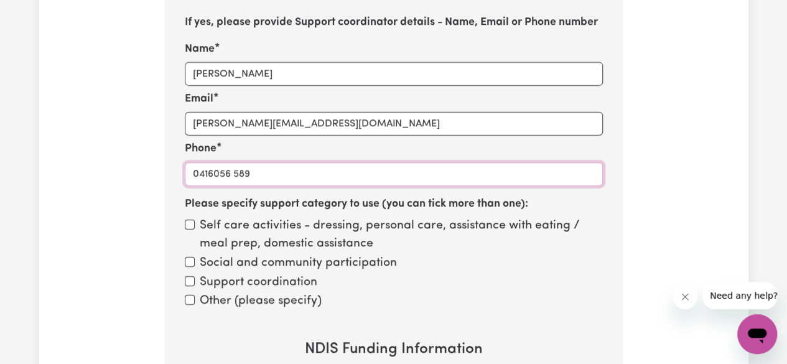
scroll to position [1936, 0]
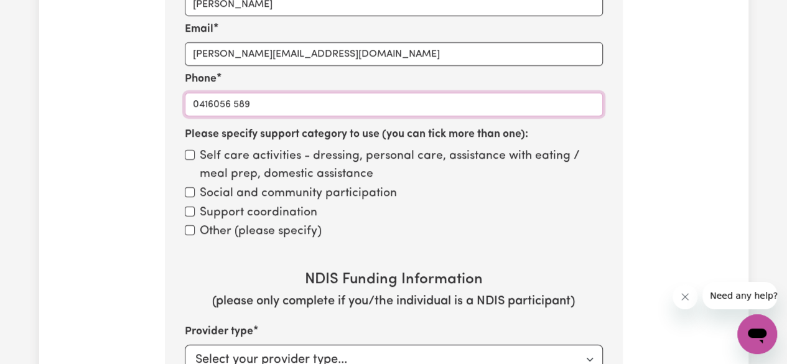
type input "0416056 589"
click at [185, 150] on input "Self care activities - dressing, personal care, assistance with eating / meal p…" at bounding box center [190, 155] width 10 height 10
checkbox input "true"
click at [185, 187] on input "Social and community participation" at bounding box center [190, 192] width 10 height 10
checkbox input "true"
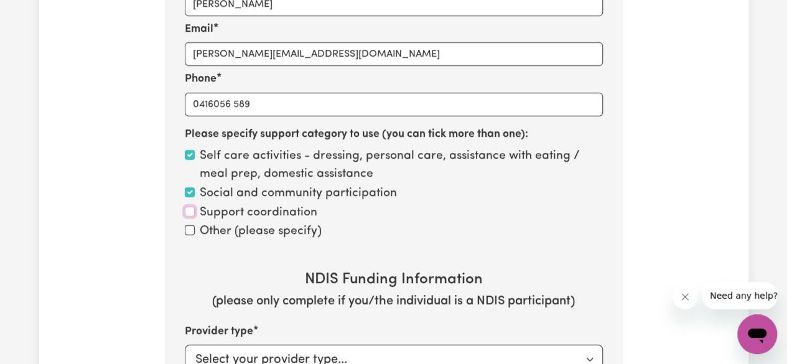
click at [191, 207] on input "Support coordination" at bounding box center [190, 212] width 10 height 10
click at [185, 207] on input "Support coordination" at bounding box center [190, 212] width 10 height 10
checkbox input "false"
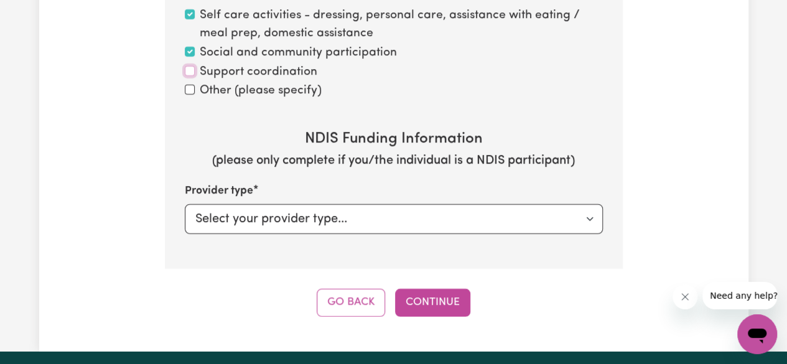
scroll to position [2060, 0]
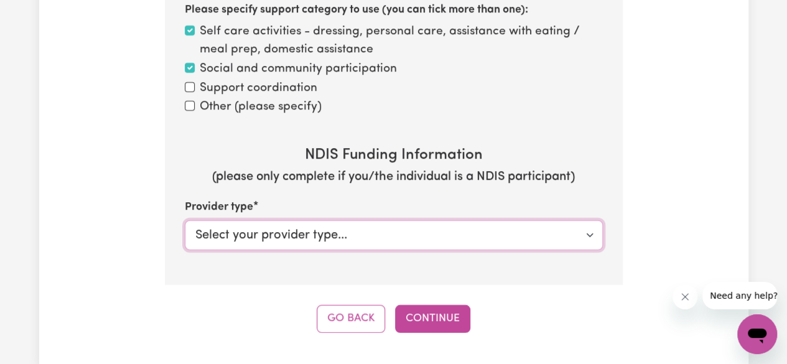
click at [322, 220] on select "Select your provider type... Privately NDIS Funding Plan Managed NDIS Funding S…" at bounding box center [394, 235] width 418 height 30
select select "NDIS_FUNDING_SELF_MANAGED"
click at [185, 220] on select "Select your provider type... Privately NDIS Funding Plan Managed NDIS Funding S…" at bounding box center [394, 235] width 418 height 30
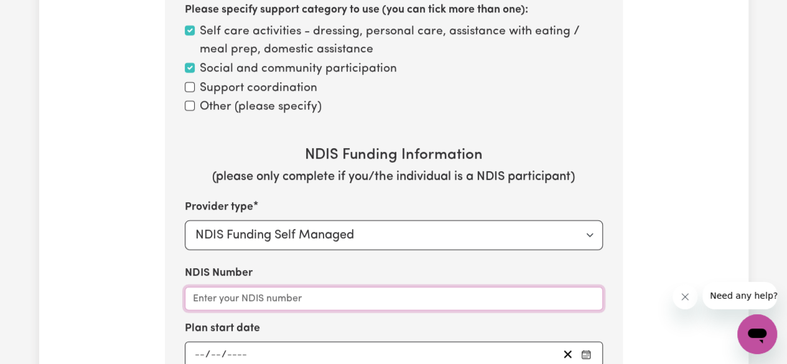
click at [307, 287] on input "NDIS Number" at bounding box center [394, 299] width 418 height 24
click at [273, 287] on input "NDIS Number" at bounding box center [394, 299] width 418 height 24
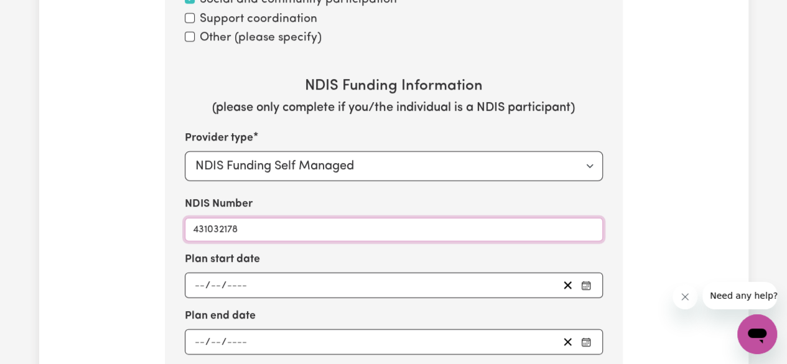
scroll to position [2247, 0]
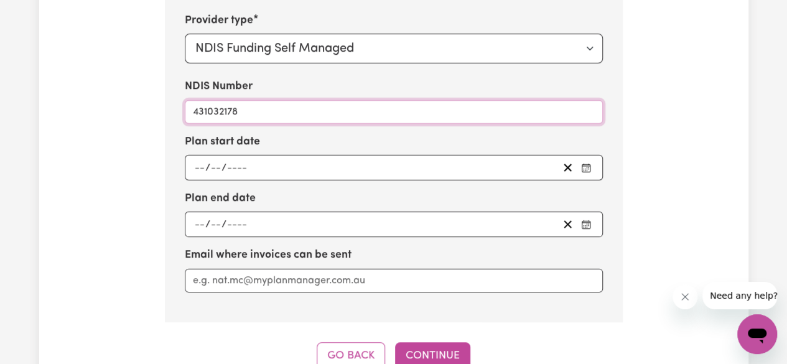
type input "431032178"
click at [195, 155] on div "/ /" at bounding box center [394, 168] width 418 height 26
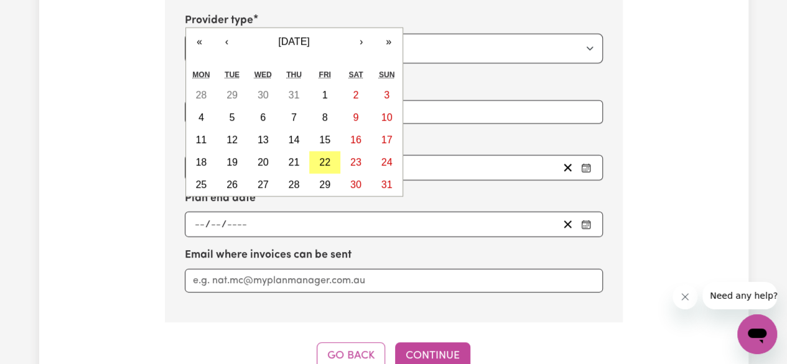
click at [535, 159] on div "/ /" at bounding box center [375, 167] width 365 height 17
click at [466, 159] on div "/ /" at bounding box center [375, 167] width 365 height 17
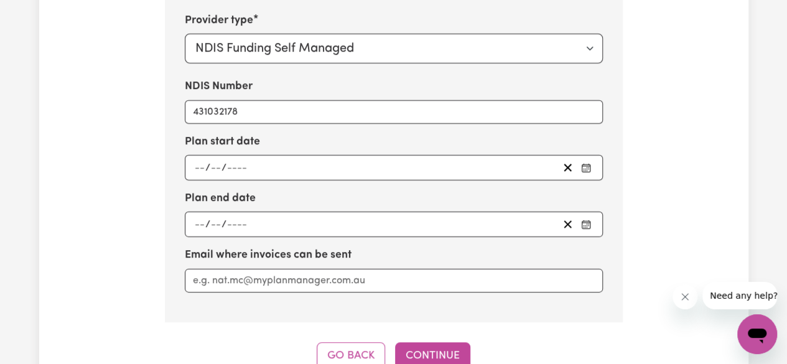
click at [449, 134] on div "Plan start date / / « ‹ [DATE] › » Mon Tue Wed Thu Fri Sat Sun 28 29 30 31 1 2 …" at bounding box center [394, 157] width 418 height 47
drag, startPoint x: 286, startPoint y: 145, endPoint x: 506, endPoint y: 140, distance: 219.8
click at [286, 159] on div "/ /" at bounding box center [375, 167] width 365 height 17
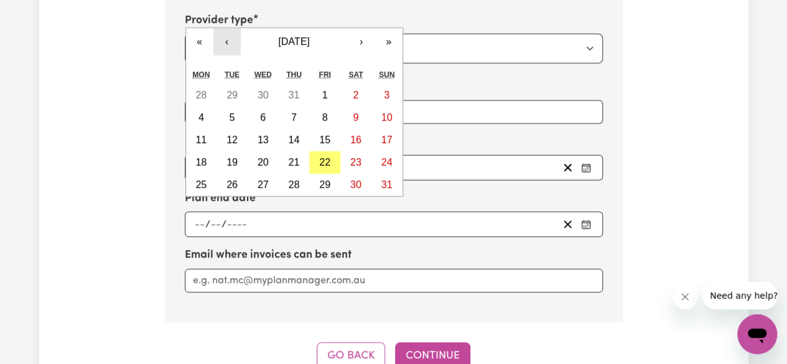
click at [223, 31] on button "‹" at bounding box center [226, 41] width 27 height 27
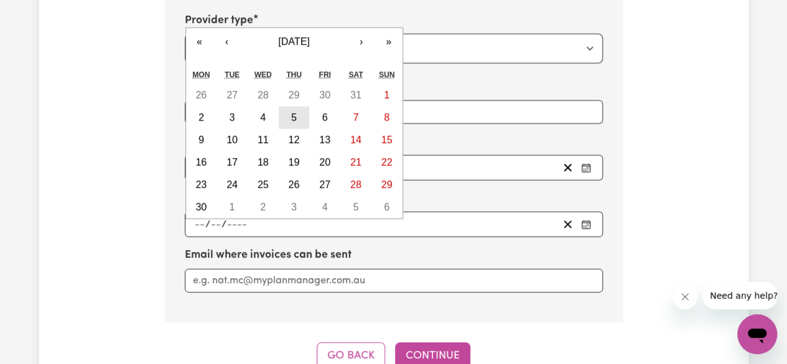
click at [293, 112] on abbr "5" at bounding box center [294, 117] width 6 height 11
type input "[DATE]"
type input "5"
type input "6"
type input "2025"
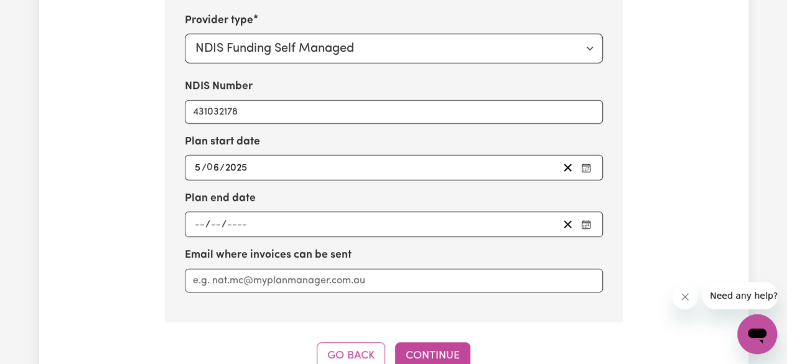
click at [269, 216] on div "/ /" at bounding box center [375, 224] width 365 height 17
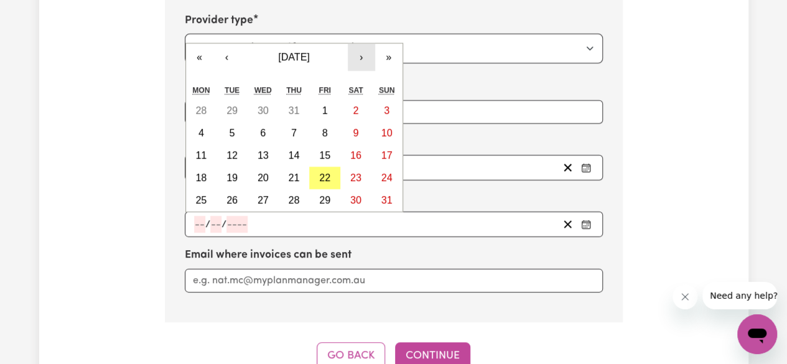
click at [355, 44] on button "›" at bounding box center [361, 57] width 27 height 27
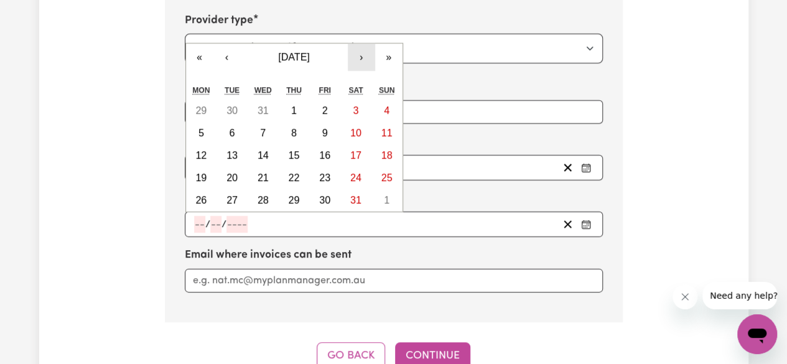
click at [355, 44] on button "›" at bounding box center [361, 57] width 27 height 27
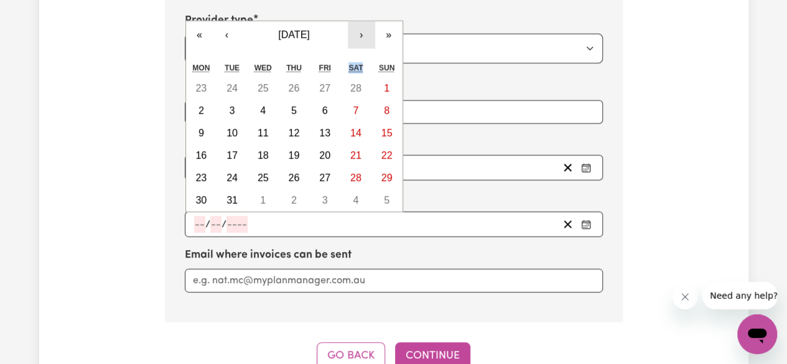
click at [355, 59] on div "Sat" at bounding box center [355, 68] width 31 height 19
click at [355, 21] on button "›" at bounding box center [361, 34] width 27 height 27
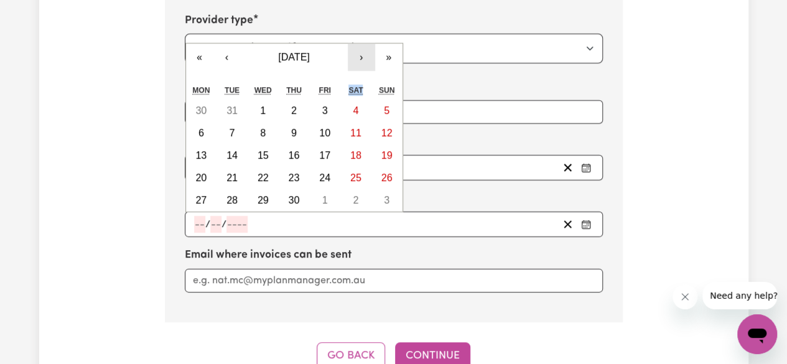
click at [358, 44] on button "›" at bounding box center [361, 57] width 27 height 27
click at [296, 105] on abbr "4" at bounding box center [294, 110] width 6 height 11
type input "[DATE]"
type input "4"
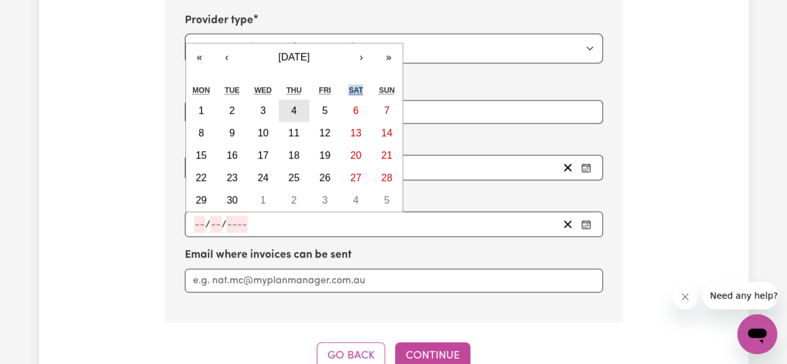
type input "6"
type input "2026"
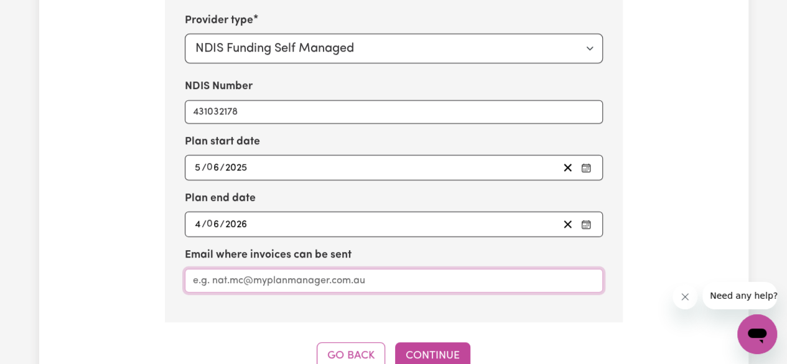
click at [281, 269] on input "Email where invoices can be sent" at bounding box center [394, 281] width 418 height 24
type input "[PERSON_NAME][EMAIL_ADDRESS][DOMAIN_NAME]"
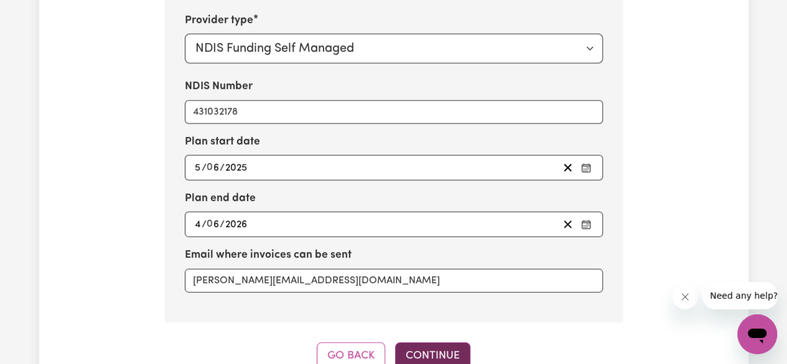
click at [448, 342] on button "Continue" at bounding box center [432, 355] width 75 height 27
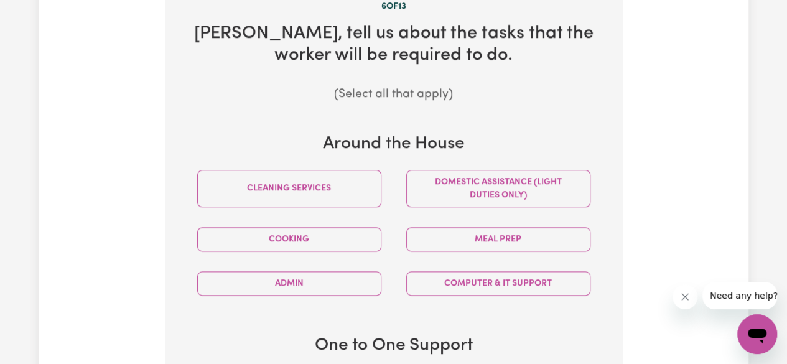
scroll to position [629, 0]
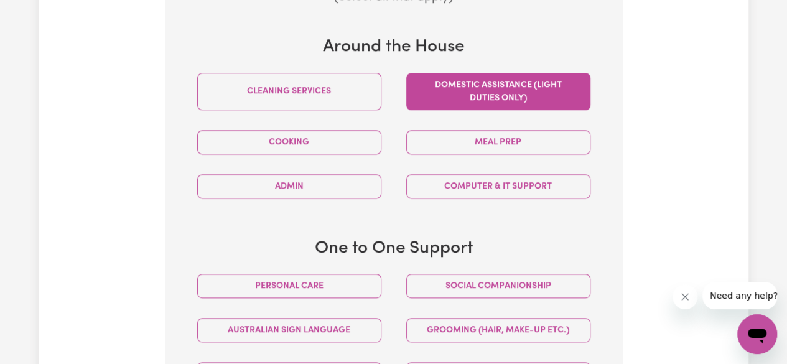
click at [503, 73] on button "Domestic assistance (light duties only)" at bounding box center [498, 91] width 184 height 37
click at [496, 73] on button "Domestic assistance (light duties only)" at bounding box center [498, 91] width 184 height 37
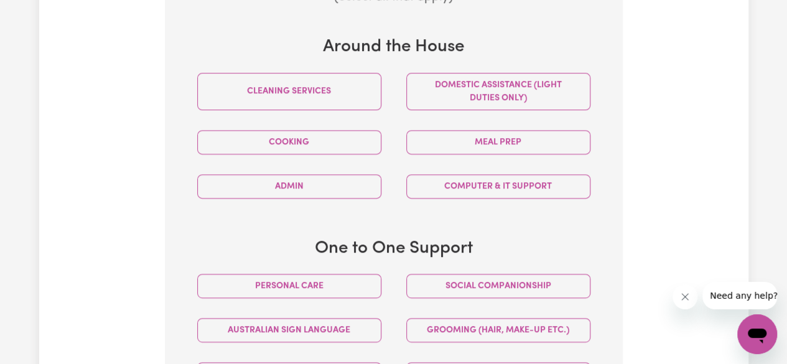
click at [479, 138] on div "Meal prep" at bounding box center [498, 142] width 209 height 44
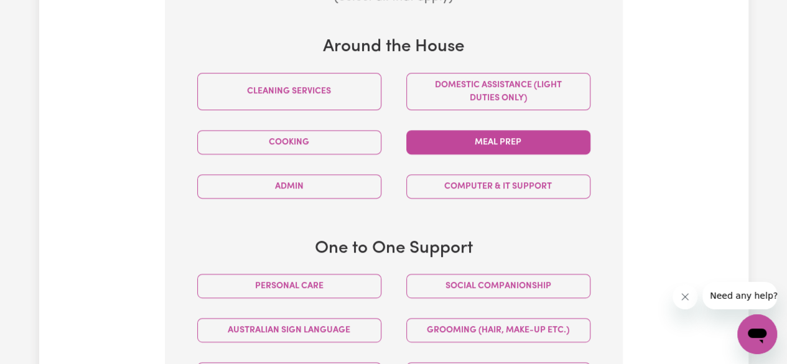
click at [479, 130] on button "Meal prep" at bounding box center [498, 142] width 184 height 24
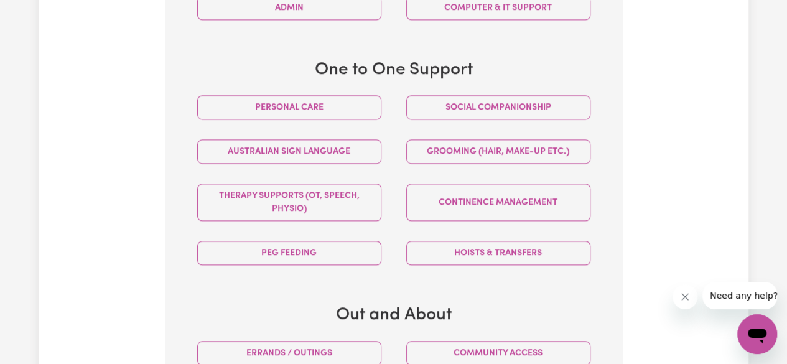
scroll to position [878, 0]
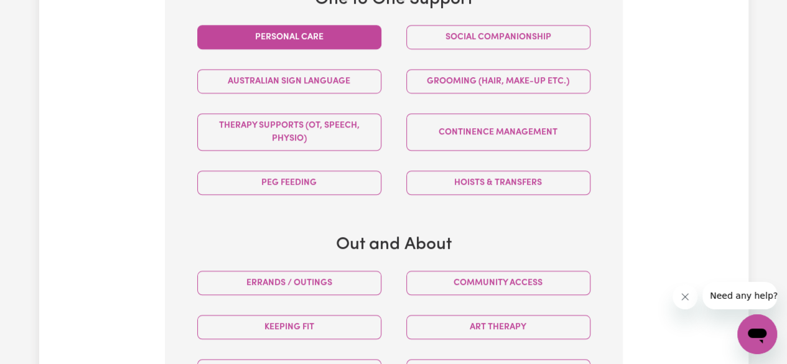
click at [332, 25] on button "Personal care" at bounding box center [289, 37] width 184 height 24
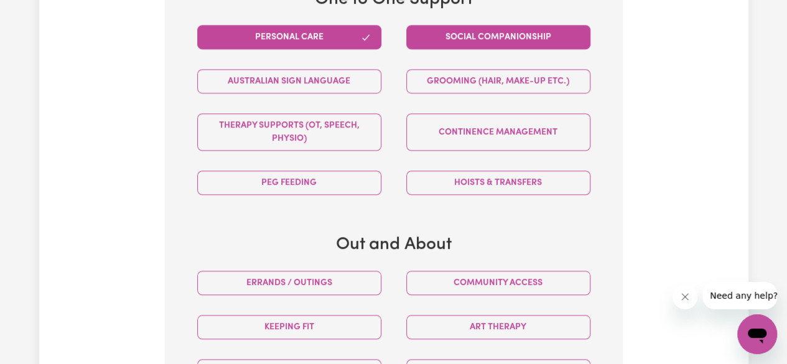
click at [463, 25] on button "Social companionship" at bounding box center [498, 37] width 184 height 24
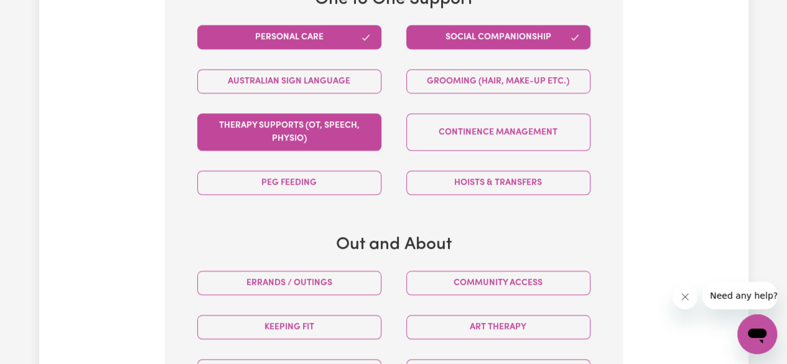
click at [341, 117] on button "Therapy Supports (OT, speech, physio)" at bounding box center [289, 131] width 184 height 37
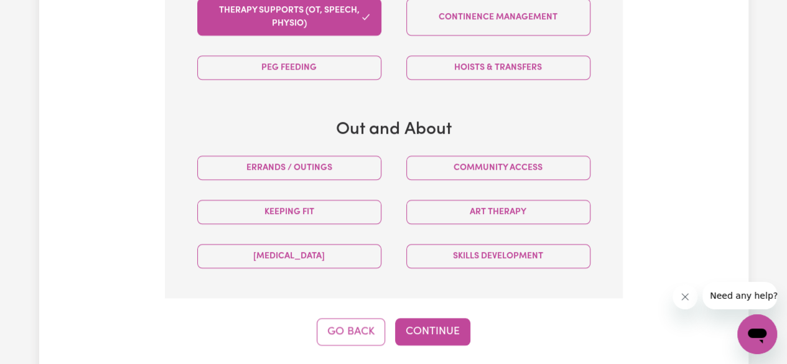
scroll to position [1064, 0]
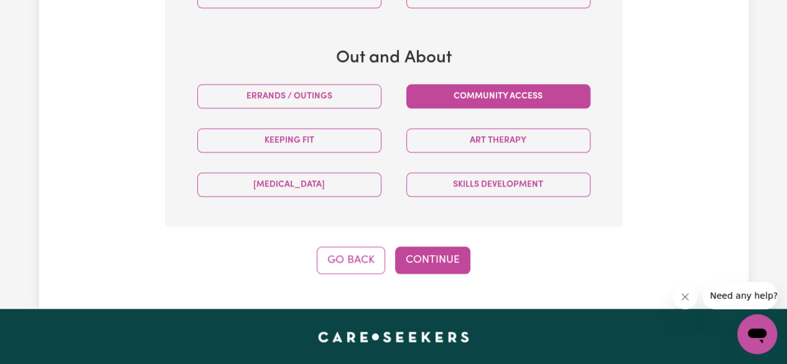
click at [520, 84] on button "Community access" at bounding box center [498, 96] width 184 height 24
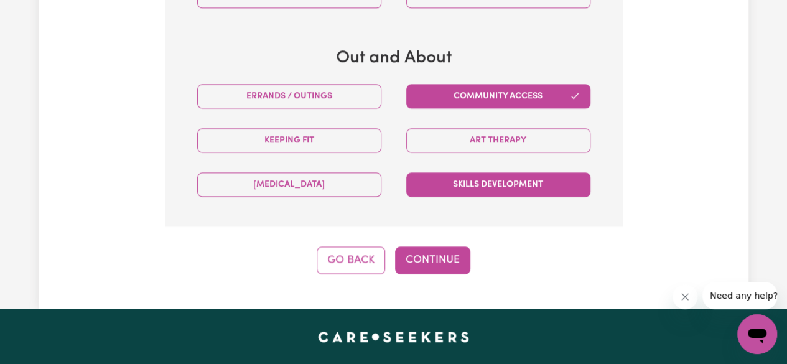
click at [458, 172] on button "Skills Development" at bounding box center [498, 184] width 184 height 24
click at [447, 246] on button "Continue" at bounding box center [432, 259] width 75 height 27
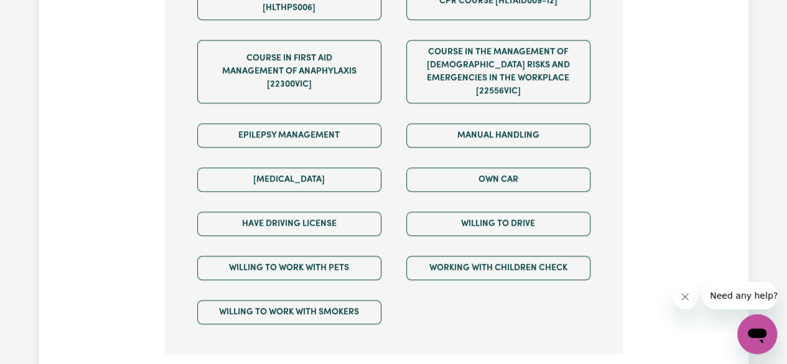
scroll to position [1189, 0]
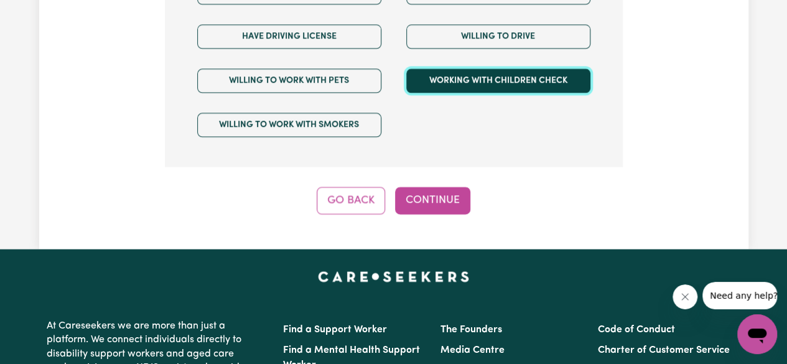
click at [475, 69] on button "Working with Children Check" at bounding box center [498, 81] width 184 height 24
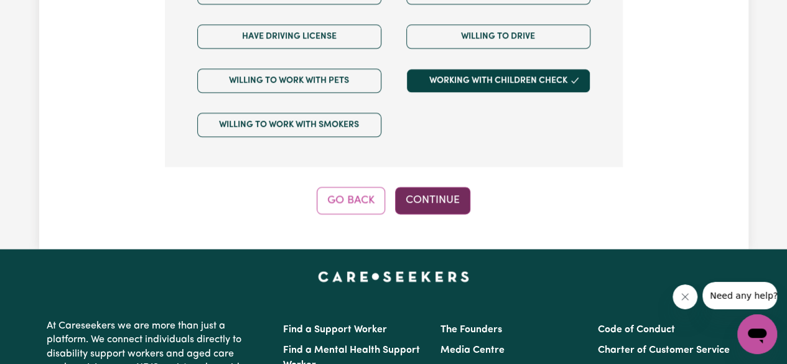
click at [451, 187] on button "Continue" at bounding box center [432, 200] width 75 height 27
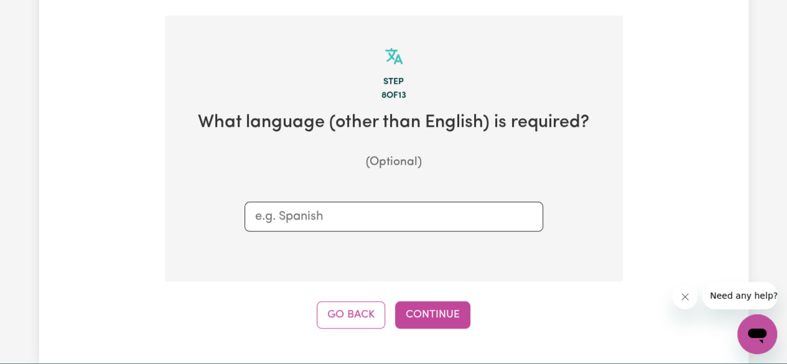
scroll to position [442, 0]
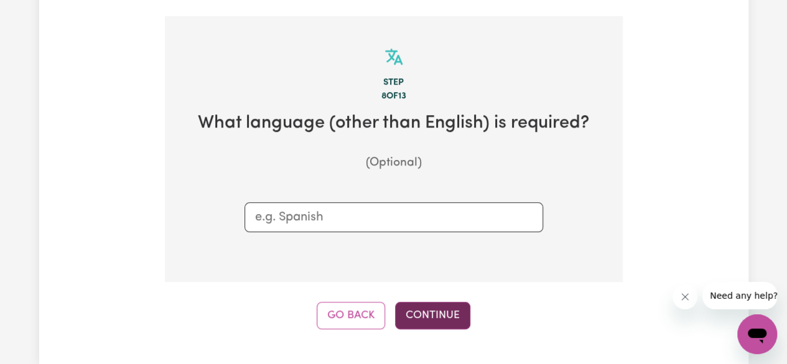
click at [440, 302] on button "Continue" at bounding box center [432, 315] width 75 height 27
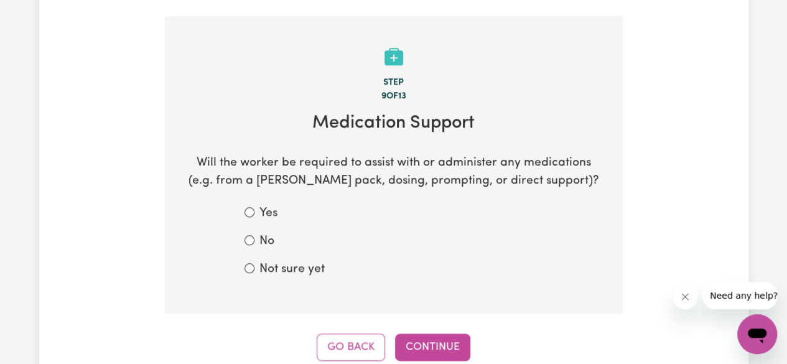
click at [248, 205] on div "Yes" at bounding box center [394, 214] width 299 height 18
click at [250, 263] on input "Not sure yet" at bounding box center [250, 268] width 10 height 10
radio input "true"
click at [457, 334] on button "Continue" at bounding box center [432, 347] width 75 height 27
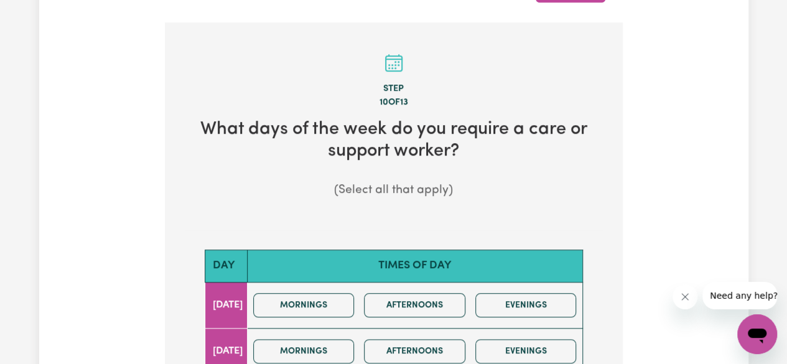
scroll to position [622, 0]
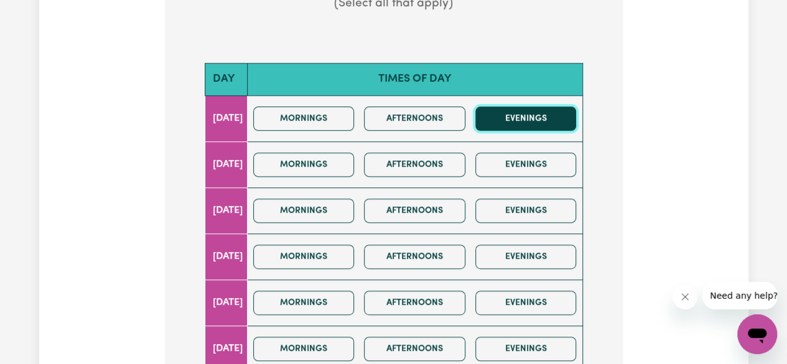
click at [539, 106] on button "Evenings" at bounding box center [526, 118] width 101 height 24
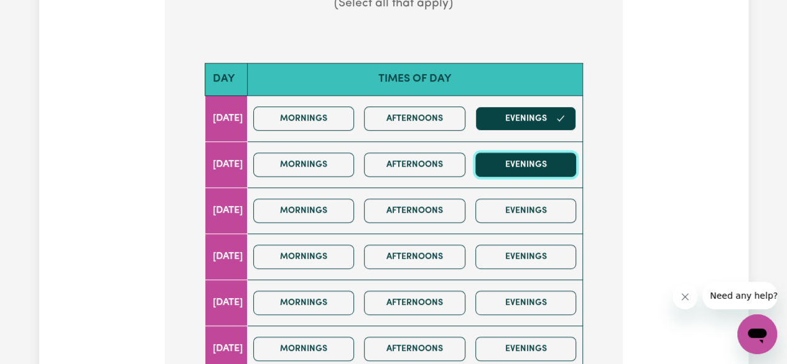
click at [526, 152] on button "Evenings" at bounding box center [526, 164] width 101 height 24
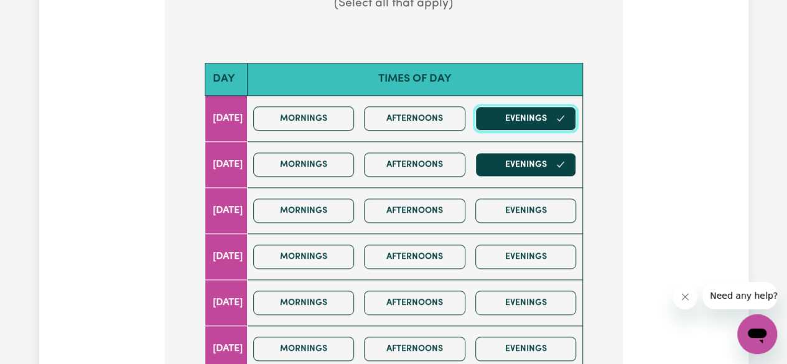
drag, startPoint x: 539, startPoint y: 99, endPoint x: 549, endPoint y: 114, distance: 18.0
click at [539, 106] on button "Evenings" at bounding box center [526, 118] width 101 height 24
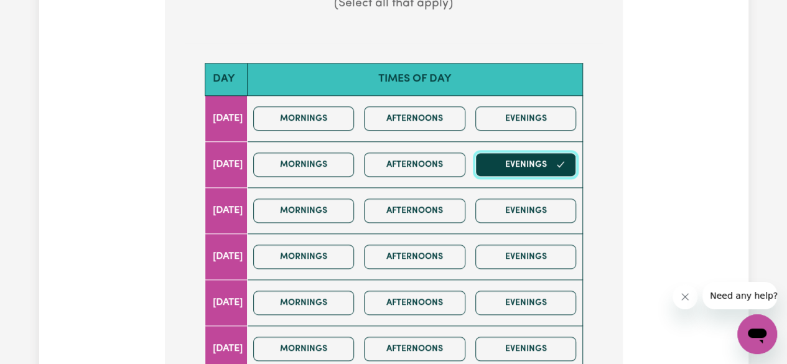
click at [561, 152] on button "Evenings" at bounding box center [526, 164] width 101 height 24
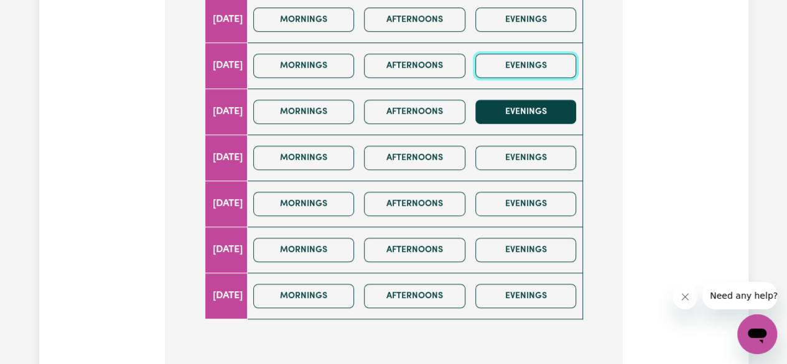
scroll to position [747, 0]
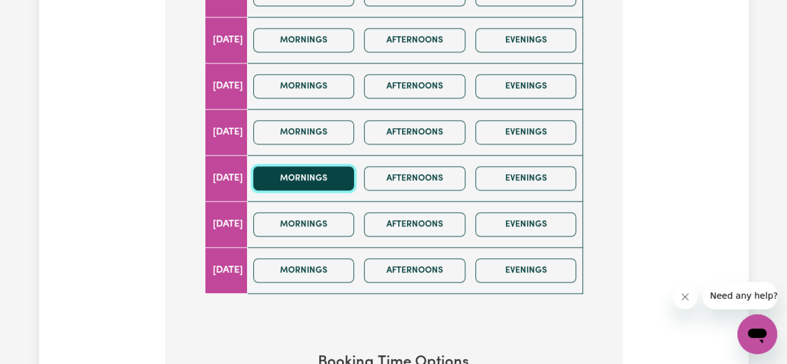
click at [312, 168] on button "Mornings" at bounding box center [303, 178] width 101 height 24
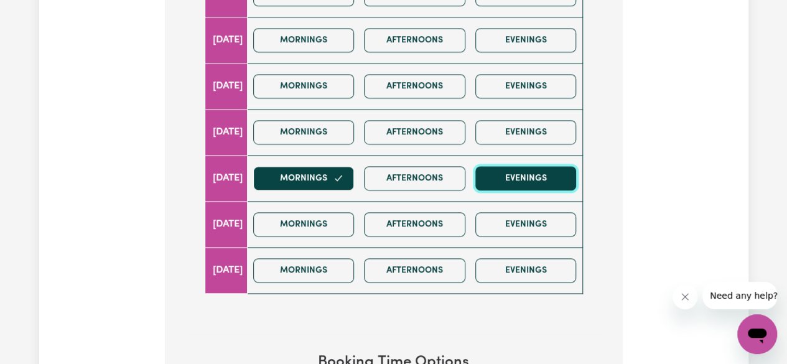
click at [563, 166] on button "Evenings" at bounding box center [526, 178] width 101 height 24
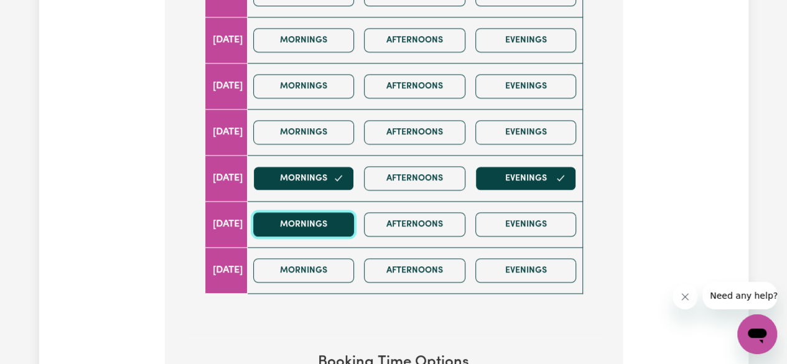
click at [310, 212] on button "Mornings" at bounding box center [303, 224] width 101 height 24
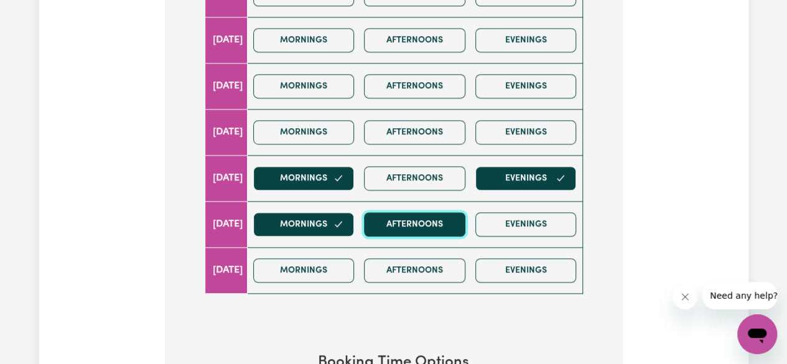
click at [436, 212] on button "Afternoons" at bounding box center [414, 224] width 101 height 24
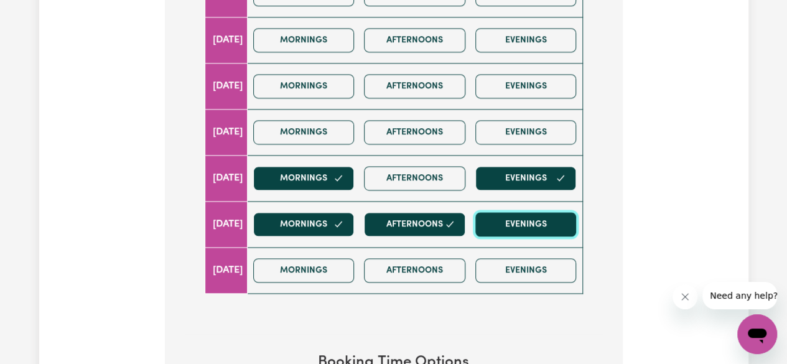
click at [518, 212] on button "Evenings" at bounding box center [526, 224] width 101 height 24
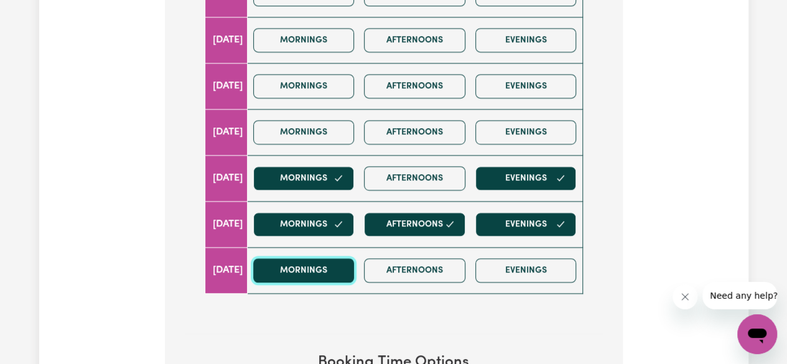
click at [355, 258] on button "Mornings" at bounding box center [303, 270] width 101 height 24
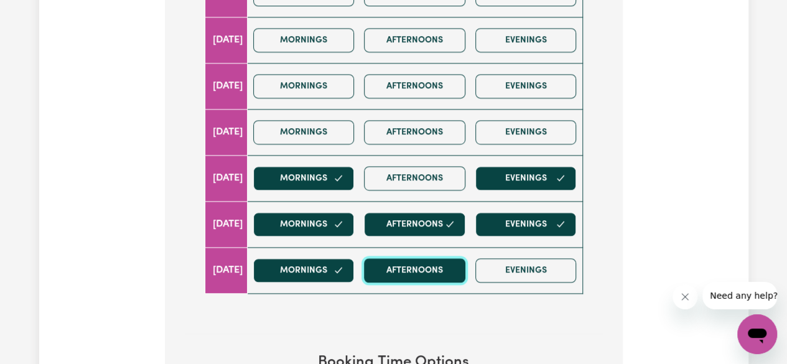
click at [402, 258] on button "Afternoons" at bounding box center [414, 270] width 101 height 24
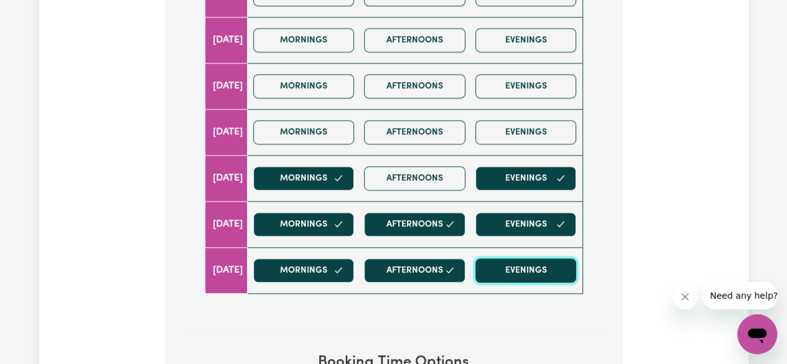
click at [536, 258] on button "Evenings" at bounding box center [526, 270] width 101 height 24
click at [439, 156] on div "Mornings Afternoons Evenings" at bounding box center [415, 178] width 334 height 44
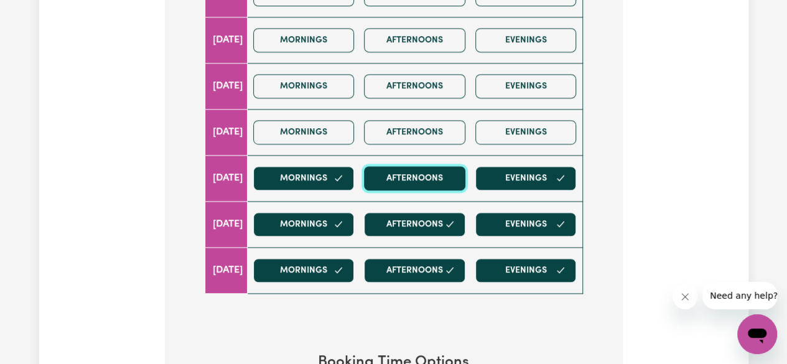
click at [439, 166] on button "Afternoons" at bounding box center [414, 178] width 101 height 24
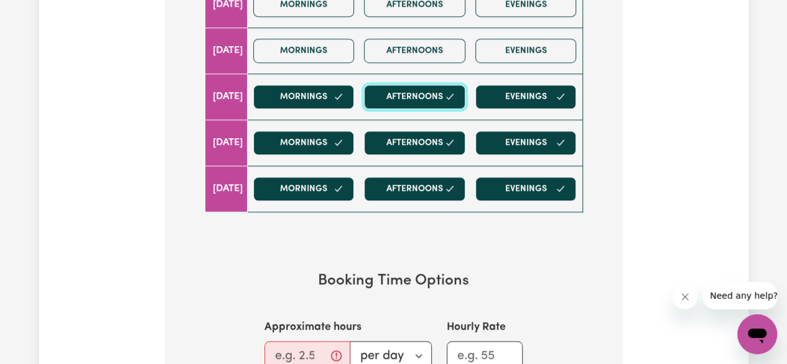
scroll to position [934, 0]
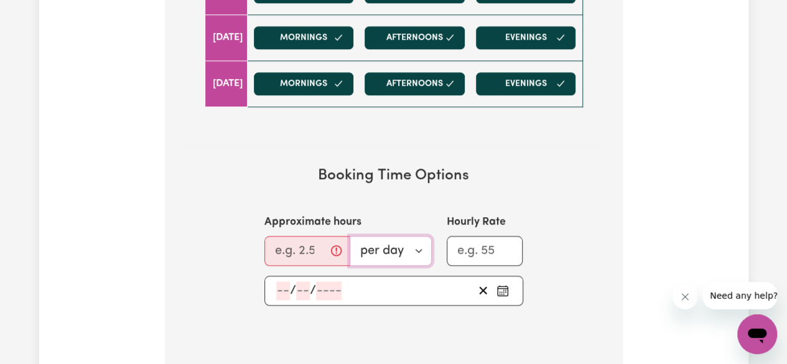
click at [378, 236] on select "per day per week" at bounding box center [391, 251] width 82 height 30
click at [350, 236] on select "per day per week" at bounding box center [391, 251] width 82 height 30
click at [321, 236] on input "0.25" at bounding box center [304, 251] width 78 height 30
click at [324, 236] on input "1.25" at bounding box center [304, 251] width 78 height 30
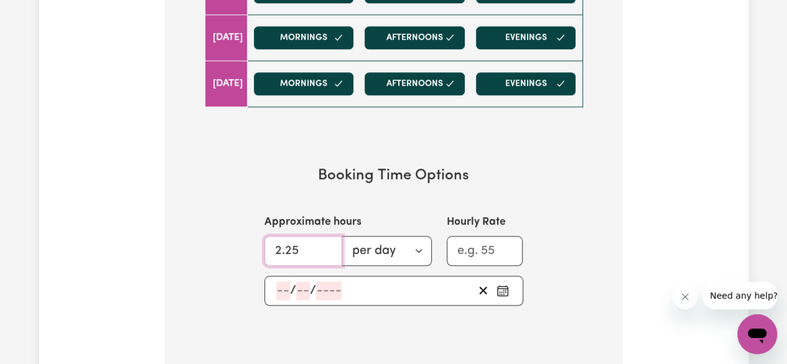
click at [329, 236] on input "2.25" at bounding box center [304, 251] width 78 height 30
click at [329, 236] on input "3.25" at bounding box center [304, 251] width 78 height 30
click at [327, 237] on input "2.25" at bounding box center [304, 251] width 78 height 30
click at [327, 237] on input "1.25" at bounding box center [304, 251] width 78 height 30
type input "2.25"
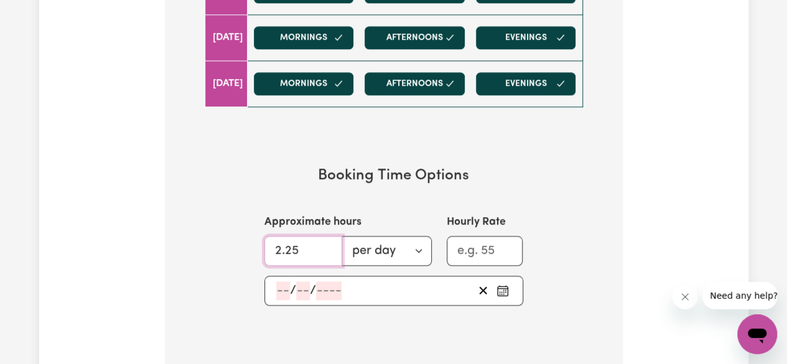
click at [326, 236] on input "2.25" at bounding box center [304, 251] width 78 height 30
click at [499, 284] on icon "Pick an approximate start date" at bounding box center [503, 290] width 12 height 12
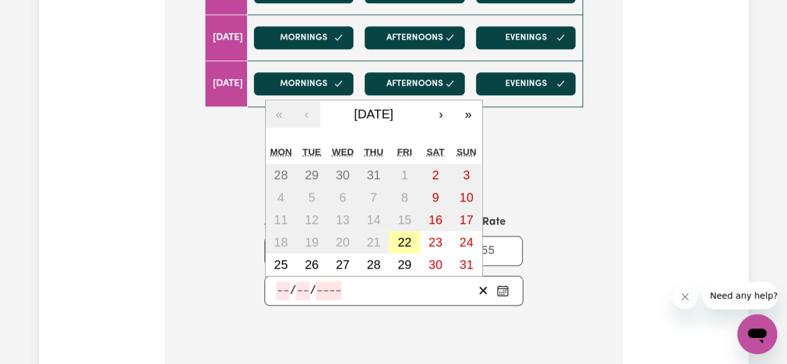
click at [409, 235] on abbr "22" at bounding box center [405, 242] width 14 height 14
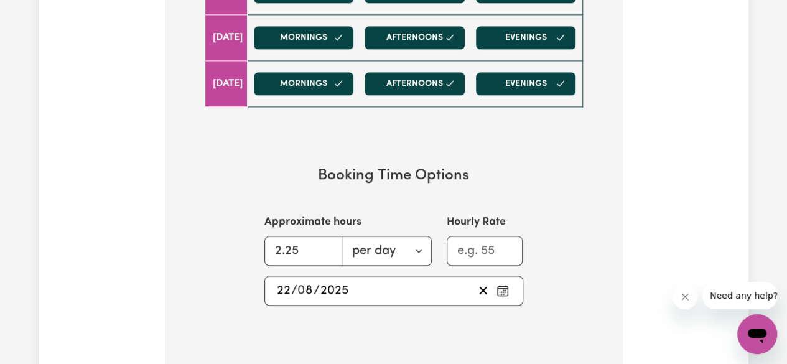
type input "[DATE]"
type input "22"
type input "8"
type input "2025"
click at [510, 236] on input "1" at bounding box center [485, 251] width 77 height 30
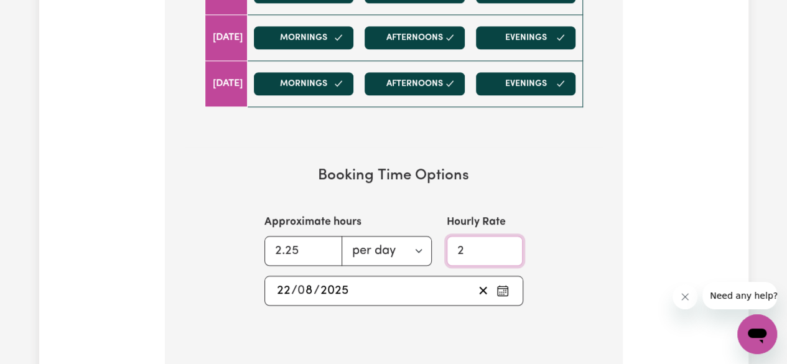
click at [510, 236] on input "2" at bounding box center [485, 251] width 77 height 30
click at [508, 238] on input "1" at bounding box center [485, 251] width 77 height 30
type input "55"
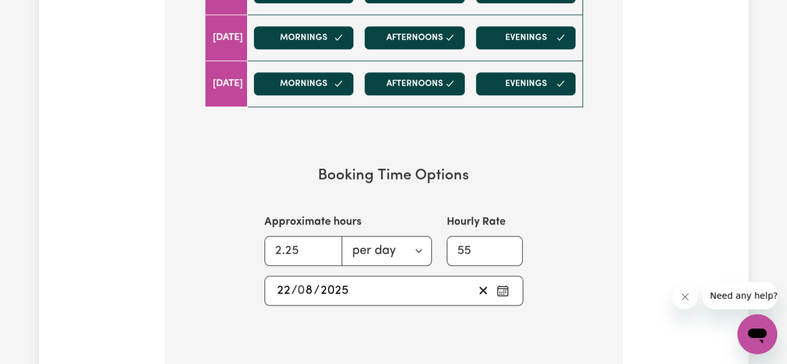
scroll to position [1245, 0]
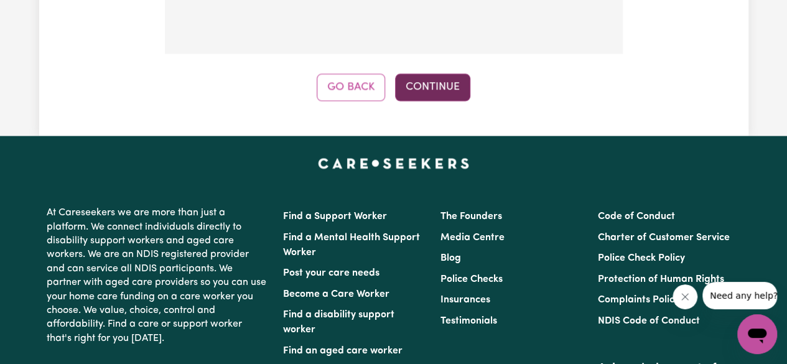
click at [435, 74] on button "Continue" at bounding box center [432, 87] width 75 height 27
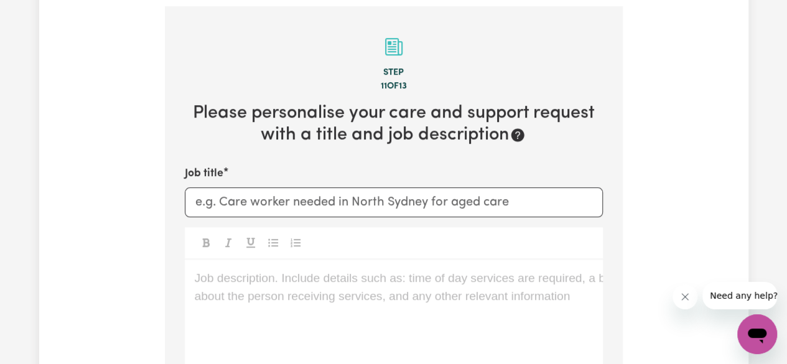
scroll to position [442, 0]
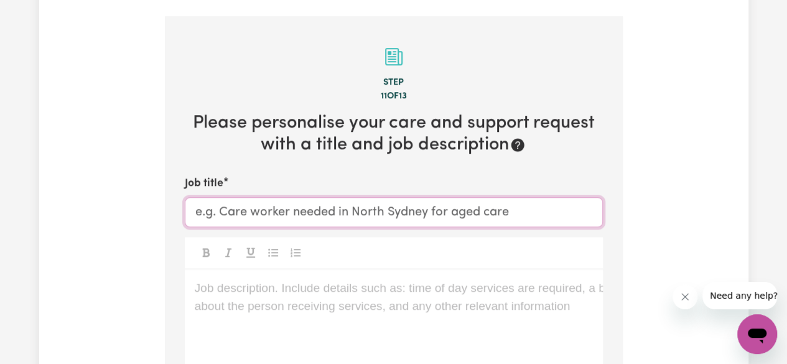
click at [283, 197] on input "Job title" at bounding box center [394, 212] width 418 height 30
click at [318, 197] on input "Job title" at bounding box center [394, 212] width 418 height 30
type input "Care worker to support a [DEMOGRAPHIC_DATA] boy with [MEDICAL_DATA]"
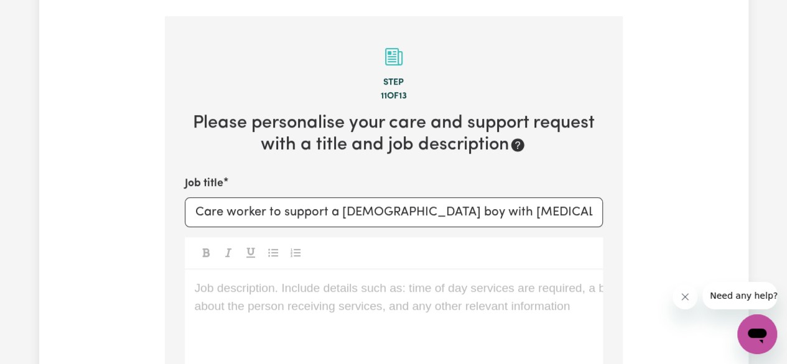
click at [332, 279] on p "Job description. Include details such as: time of day services are required, a …" at bounding box center [394, 288] width 398 height 18
